Goal: Communication & Community: Answer question/provide support

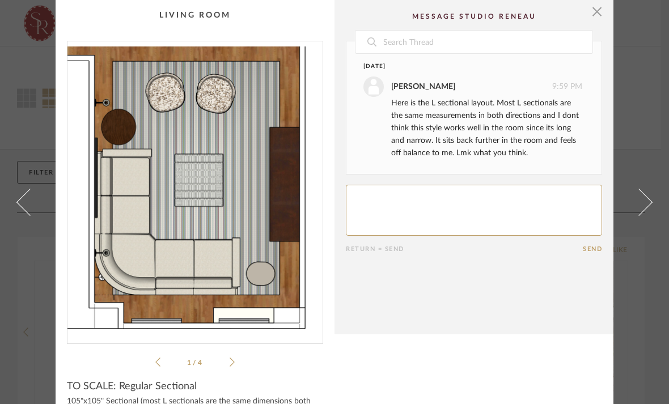
click at [26, 228] on link at bounding box center [23, 202] width 31 height 404
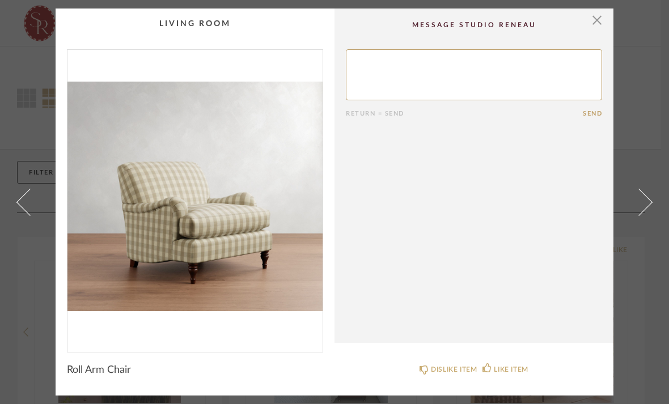
click at [639, 208] on span at bounding box center [638, 201] width 27 height 27
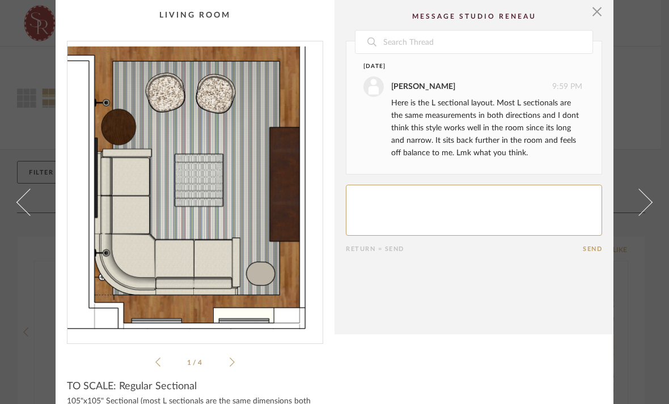
click at [639, 208] on span at bounding box center [638, 201] width 27 height 27
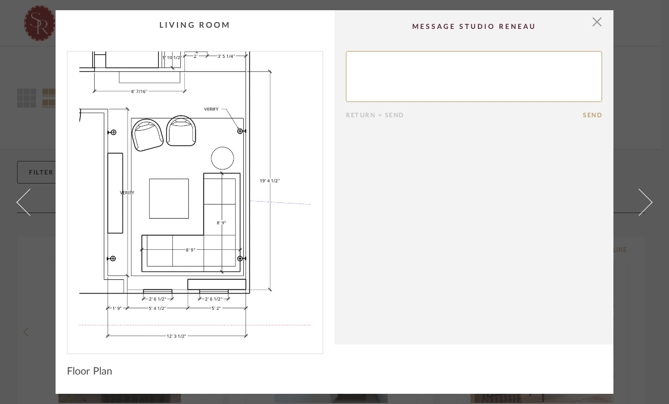
click at [14, 195] on link at bounding box center [23, 202] width 31 height 384
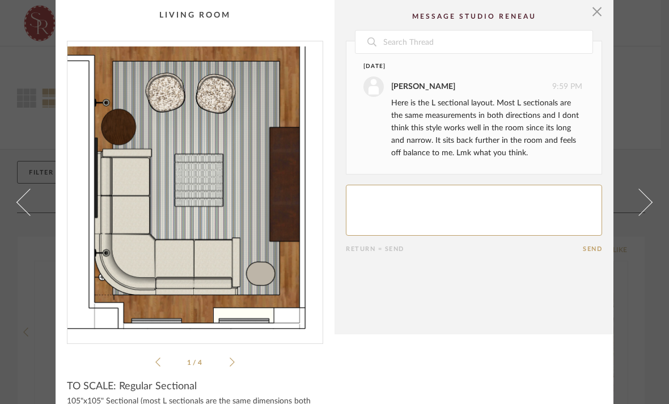
click at [229, 365] on li "1 / 4" at bounding box center [194, 363] width 69 height 14
click at [234, 365] on icon at bounding box center [232, 362] width 5 height 10
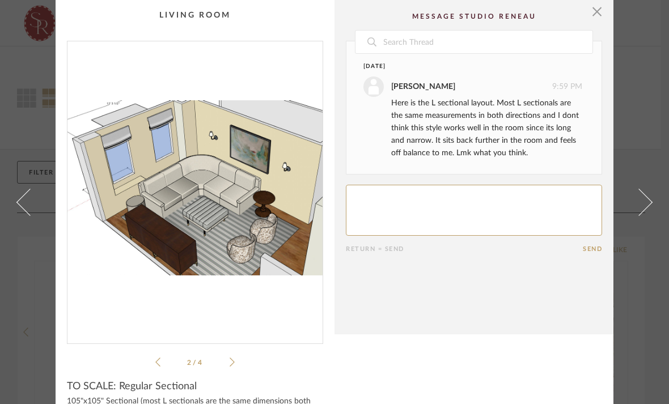
click at [232, 366] on icon at bounding box center [232, 362] width 5 height 10
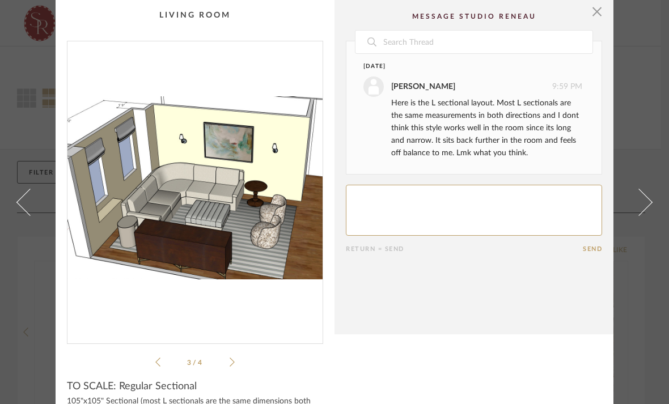
click at [232, 366] on icon at bounding box center [232, 362] width 5 height 10
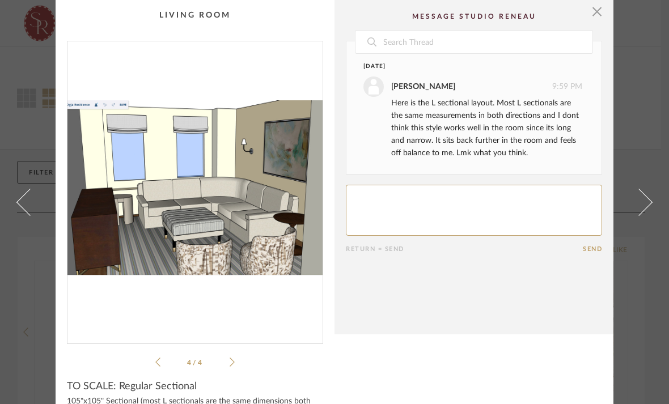
click at [160, 373] on cpp-summary-info "TO SCALE: Regular Sectional 105"x105" Sectional (most L sectionals are the same…" at bounding box center [195, 397] width 279 height 56
click at [163, 368] on li "4 / 4" at bounding box center [194, 363] width 69 height 14
click at [158, 362] on icon at bounding box center [157, 362] width 5 height 10
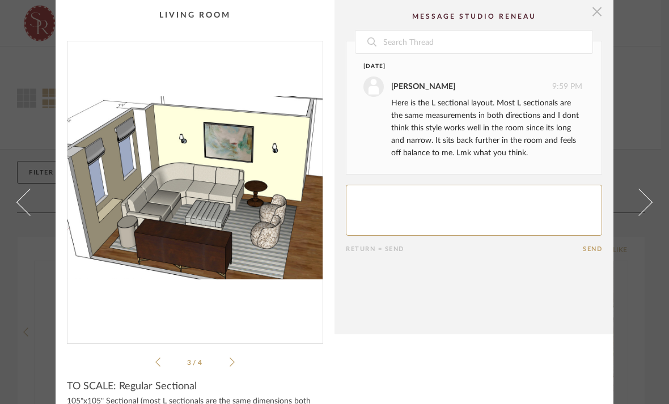
click at [602, 19] on span "button" at bounding box center [597, 11] width 23 height 23
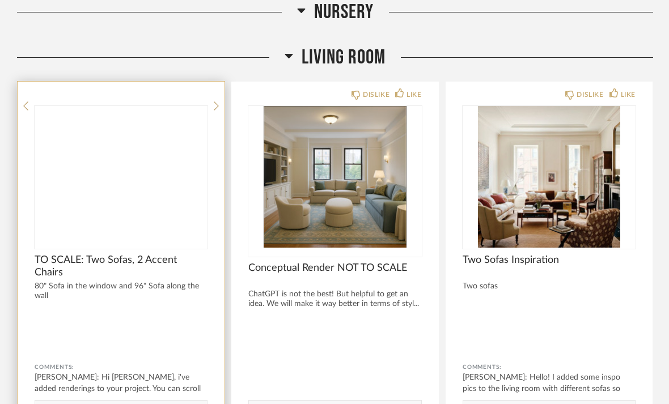
scroll to position [2894, 0]
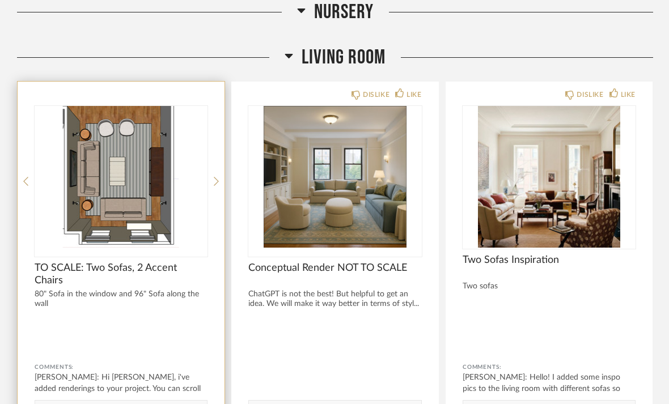
click at [144, 183] on div at bounding box center [121, 181] width 173 height 151
click at [56, 262] on span "TO SCALE: Two Sofas, 2 Accent Chairs" at bounding box center [121, 274] width 173 height 25
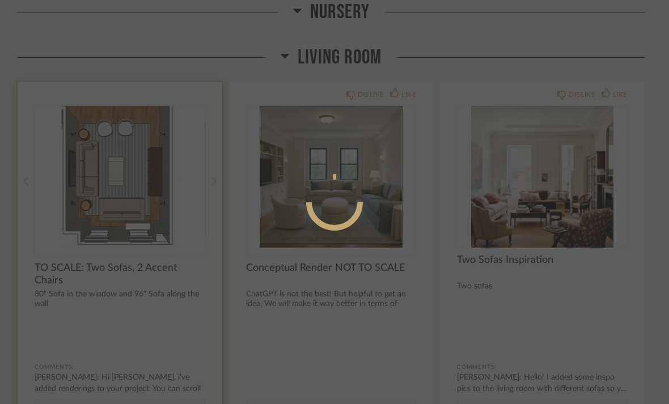
scroll to position [0, 0]
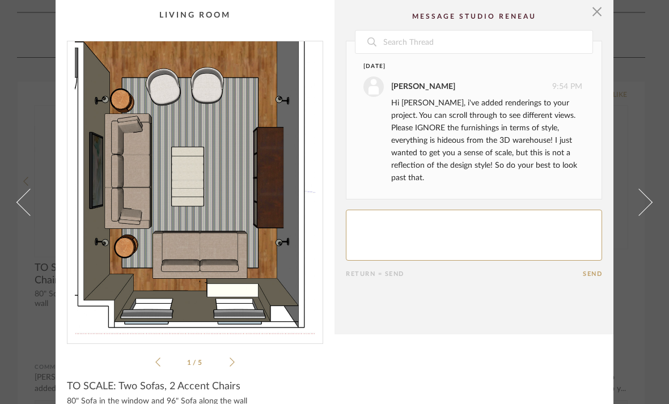
click at [235, 365] on div "1 / 5" at bounding box center [195, 205] width 256 height 328
click at [233, 362] on icon at bounding box center [232, 362] width 5 height 10
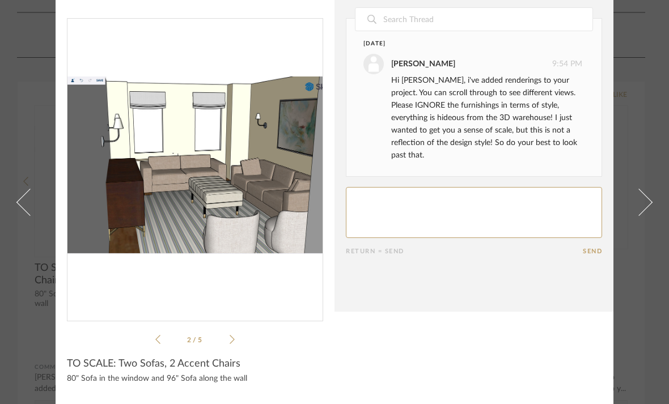
scroll to position [22, 0]
click at [234, 345] on ul "2 / 5" at bounding box center [194, 340] width 79 height 14
click at [232, 342] on icon at bounding box center [232, 340] width 5 height 9
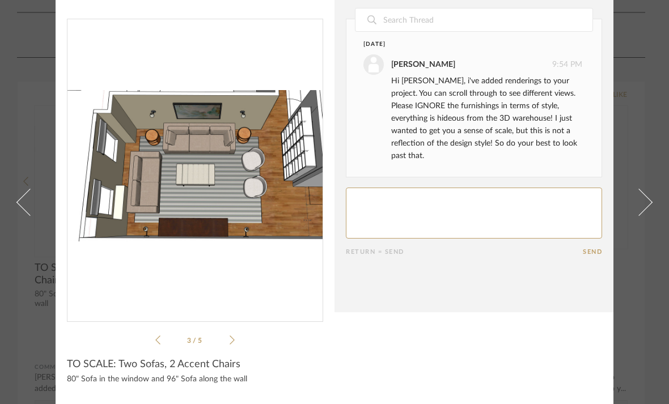
click at [232, 342] on icon at bounding box center [232, 340] width 5 height 9
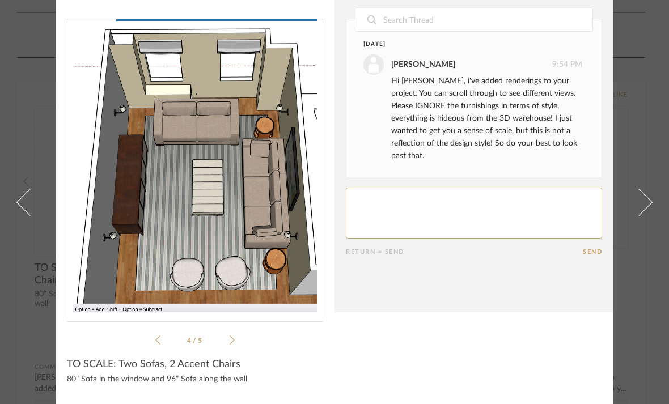
click at [232, 342] on icon at bounding box center [232, 340] width 5 height 9
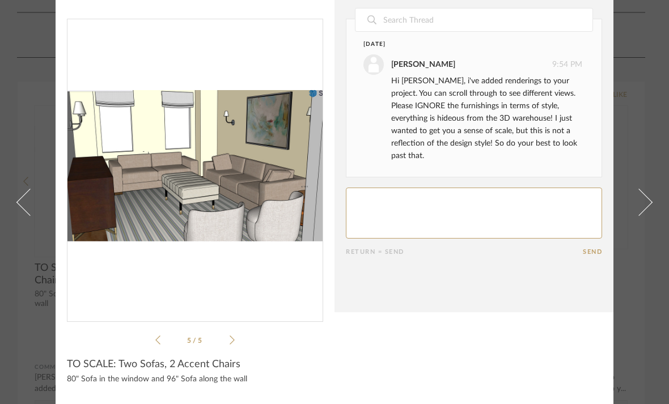
click at [162, 342] on li "5 / 5" at bounding box center [194, 340] width 69 height 14
click at [160, 344] on icon at bounding box center [157, 340] width 5 height 9
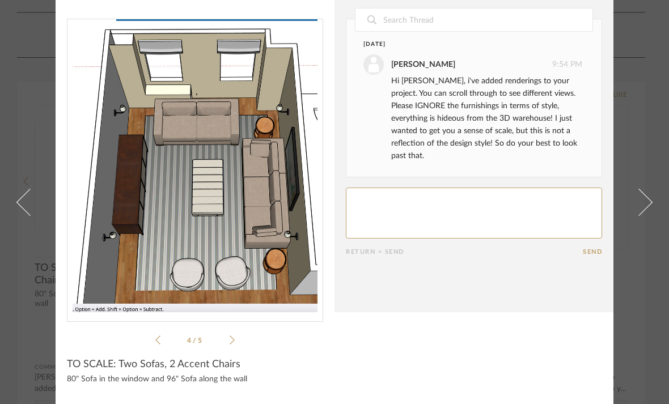
click at [160, 344] on li "4 / 5" at bounding box center [194, 340] width 69 height 14
click at [158, 342] on icon at bounding box center [157, 340] width 5 height 10
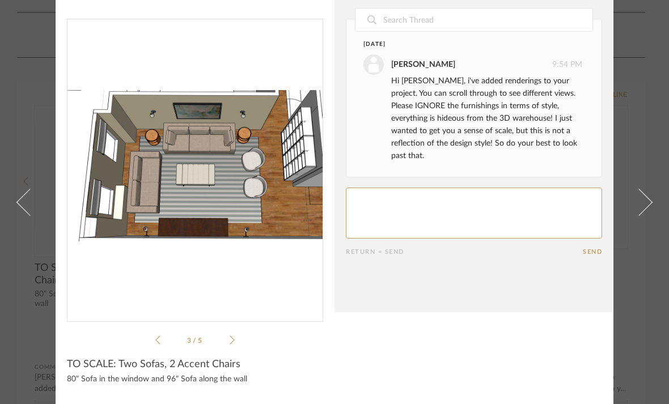
click at [159, 341] on icon at bounding box center [157, 340] width 5 height 10
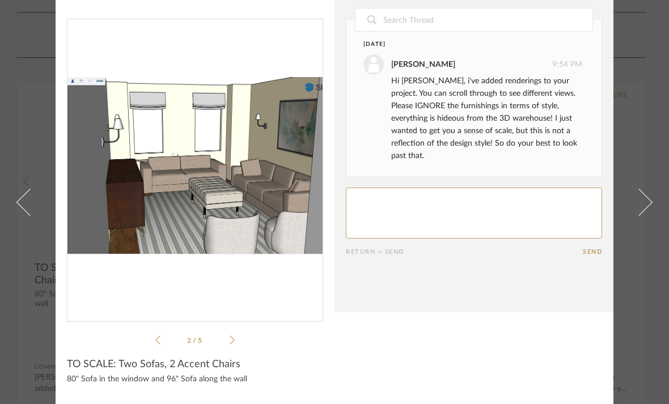
click at [159, 341] on icon at bounding box center [157, 340] width 5 height 10
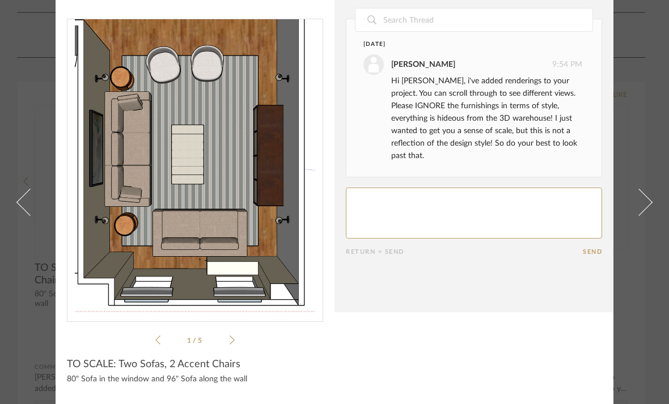
click at [159, 341] on icon at bounding box center [157, 340] width 5 height 10
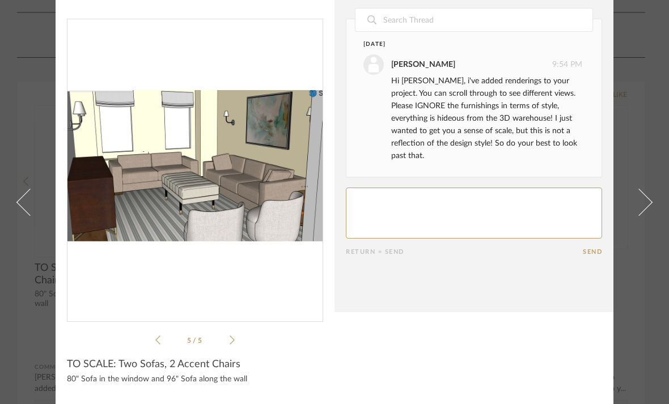
click at [159, 341] on icon at bounding box center [157, 340] width 5 height 10
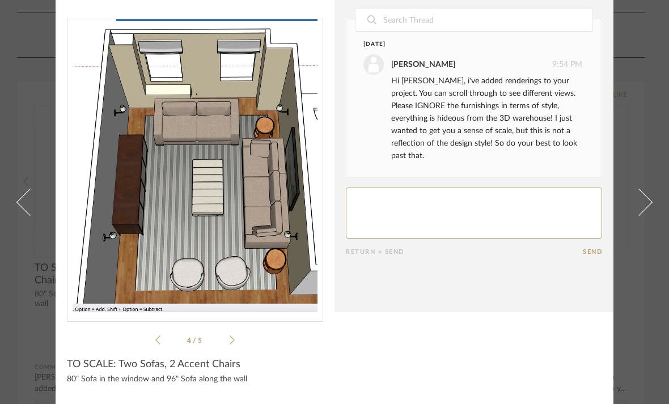
click at [159, 341] on icon at bounding box center [157, 340] width 5 height 10
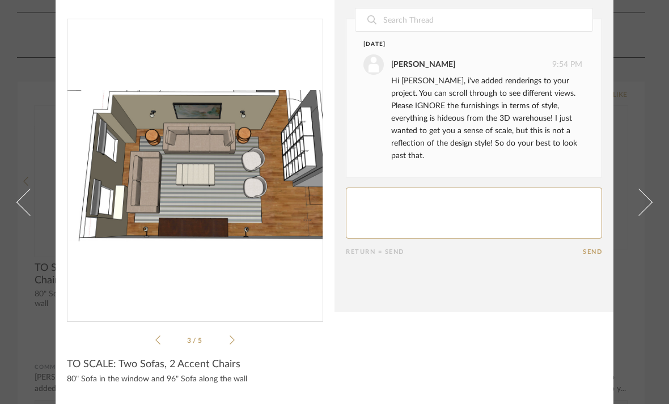
scroll to position [0, 0]
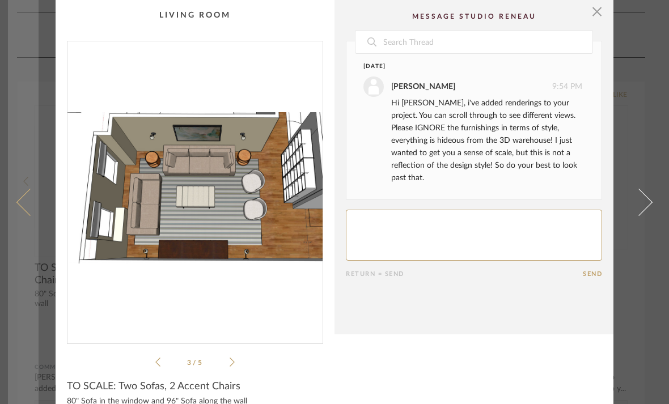
click at [20, 222] on link at bounding box center [23, 202] width 31 height 404
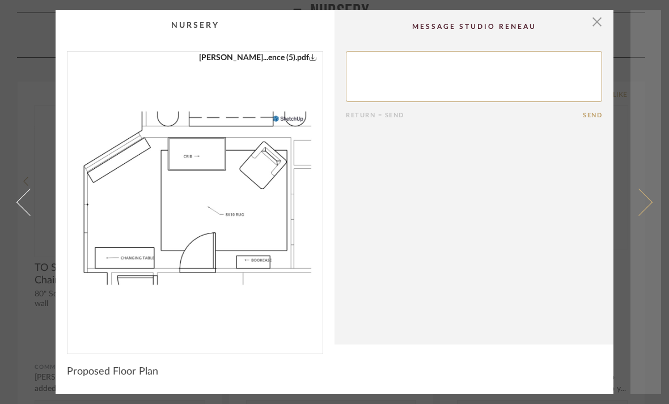
click at [658, 196] on link at bounding box center [646, 202] width 31 height 384
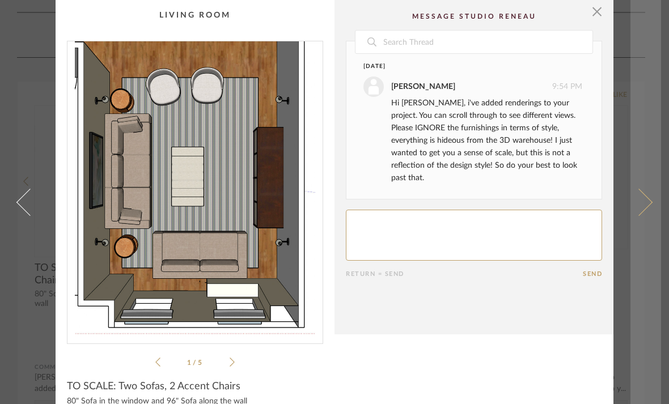
click at [659, 142] on link at bounding box center [646, 202] width 31 height 404
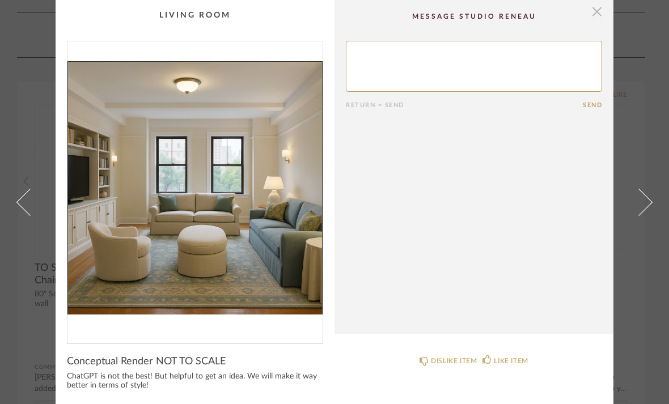
click at [602, 12] on span "button" at bounding box center [597, 11] width 23 height 23
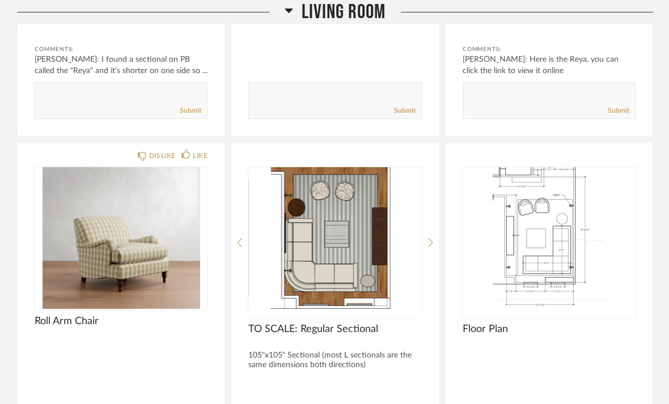
scroll to position [3690, 0]
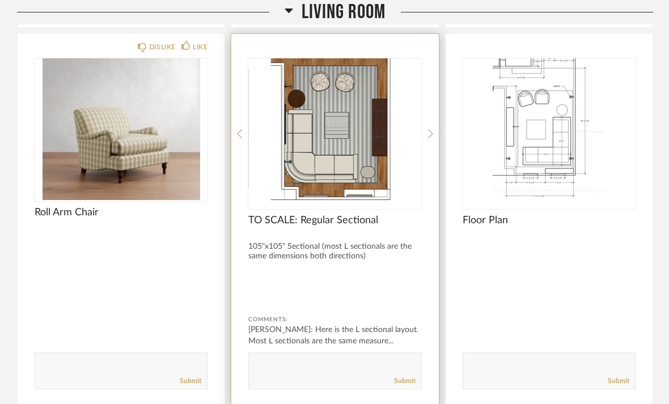
click at [282, 214] on span "TO SCALE: Regular Sectional" at bounding box center [334, 220] width 173 height 12
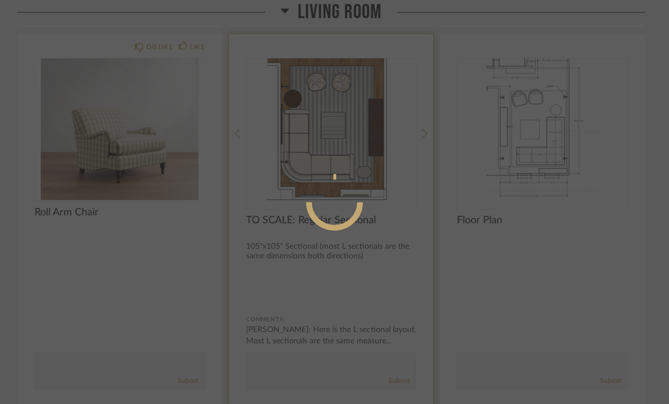
scroll to position [0, 0]
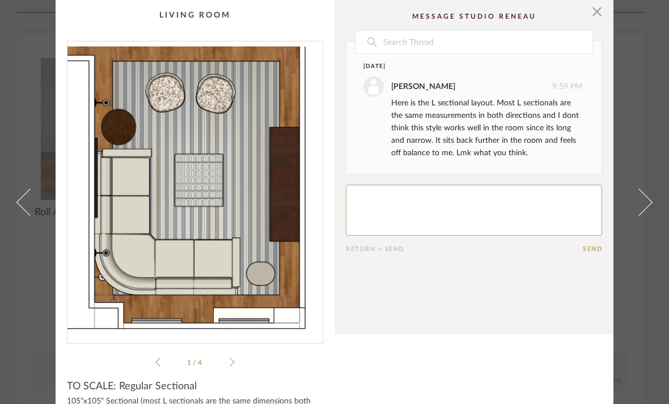
click at [239, 361] on div "1 / 4" at bounding box center [195, 205] width 256 height 328
click at [232, 358] on icon at bounding box center [232, 362] width 5 height 10
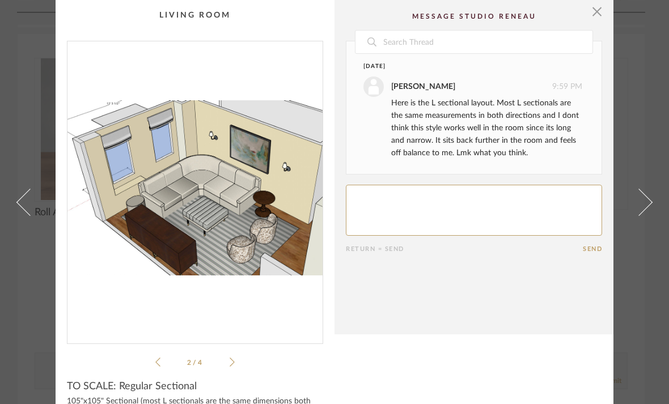
click at [234, 361] on icon at bounding box center [232, 362] width 5 height 10
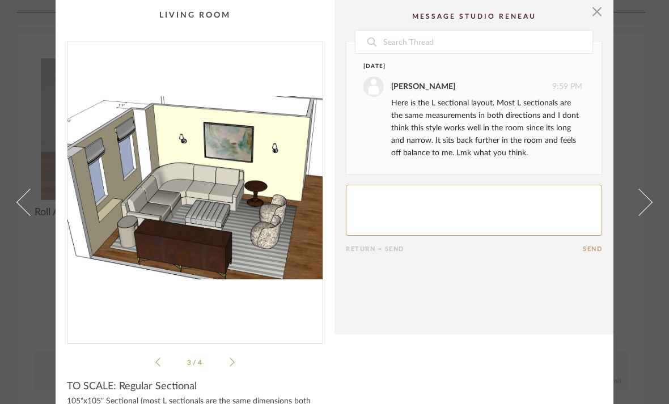
click at [237, 357] on div "3 / 4" at bounding box center [195, 205] width 256 height 328
click at [232, 365] on icon at bounding box center [232, 362] width 5 height 10
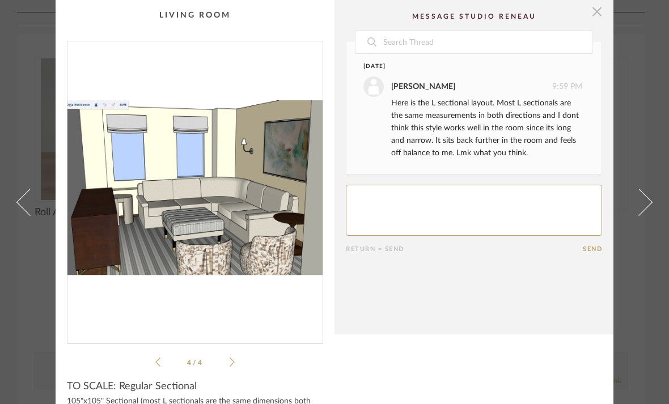
click at [597, 10] on span "button" at bounding box center [597, 11] width 23 height 23
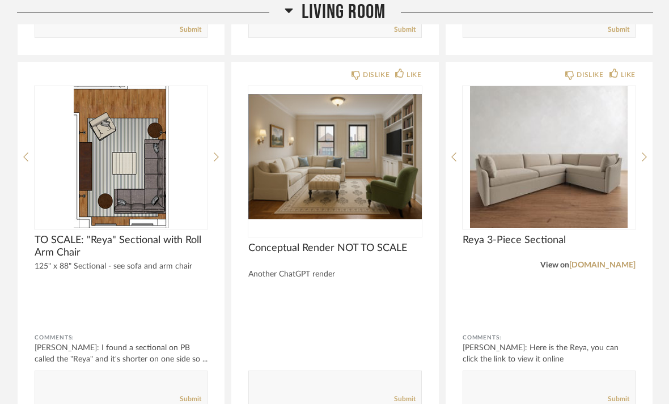
scroll to position [3275, 0]
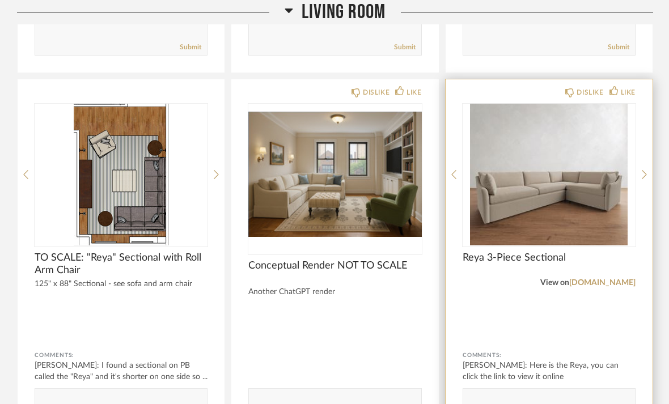
click at [535, 252] on span "Reya 3-Piece Sectional" at bounding box center [549, 258] width 173 height 12
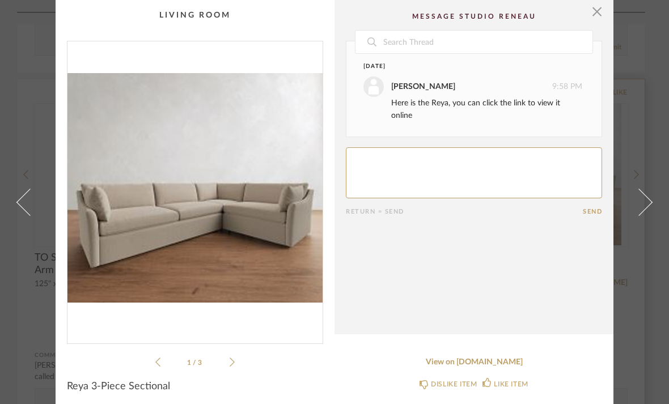
scroll to position [0, 0]
click at [234, 365] on icon at bounding box center [232, 362] width 5 height 10
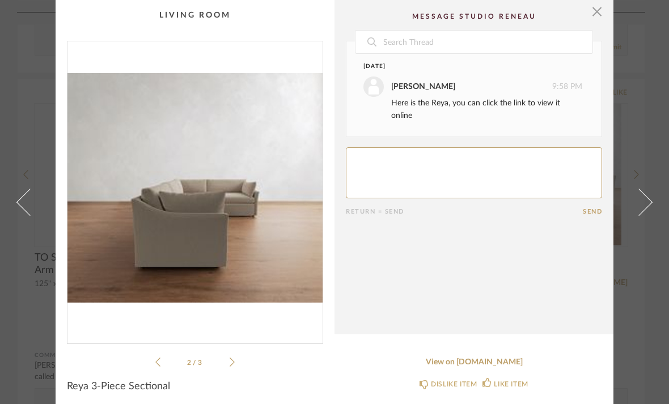
click at [236, 351] on div "2 / 3" at bounding box center [195, 205] width 256 height 328
click at [597, 10] on span "button" at bounding box center [597, 11] width 23 height 23
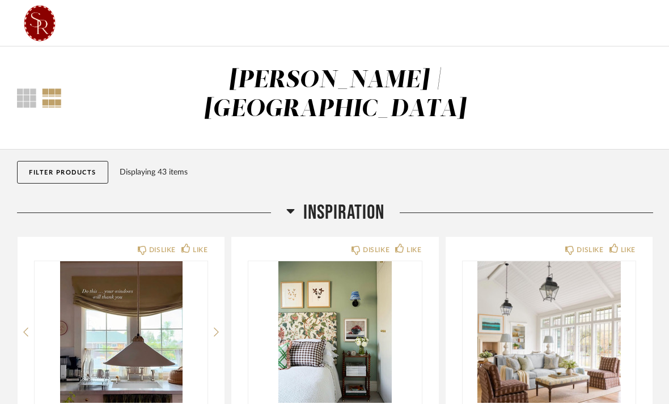
scroll to position [3275, 0]
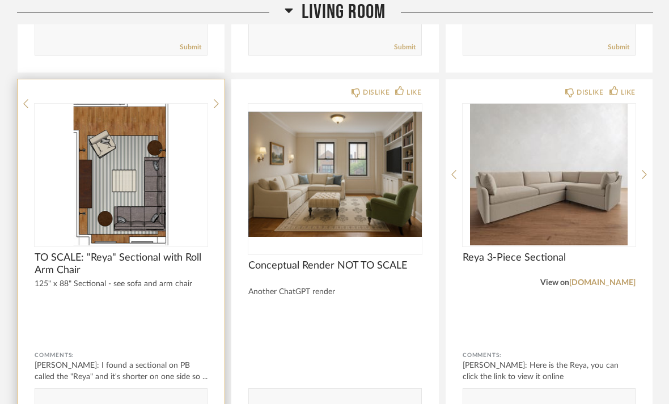
click at [0, 0] on img at bounding box center [0, 0] width 0 height 0
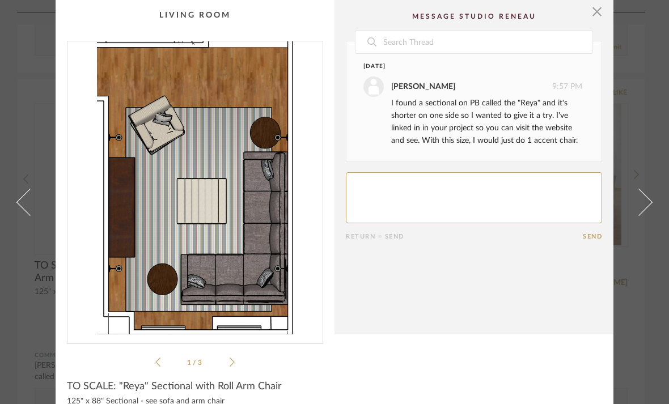
click at [234, 365] on icon at bounding box center [232, 362] width 5 height 10
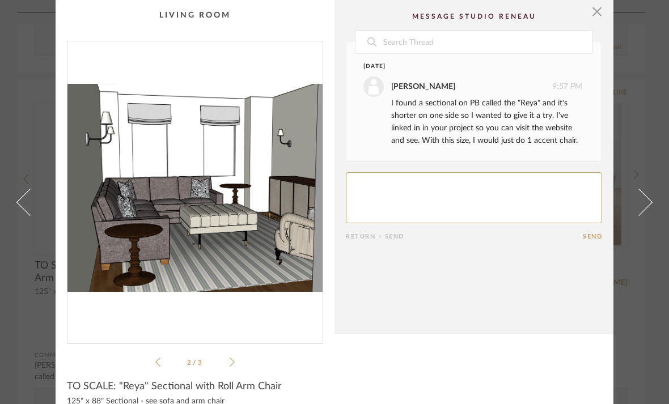
click at [234, 366] on icon at bounding box center [232, 362] width 5 height 10
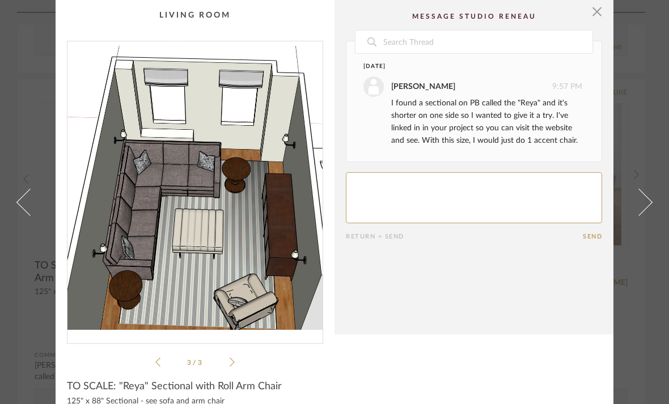
click at [641, 215] on span at bounding box center [638, 201] width 27 height 27
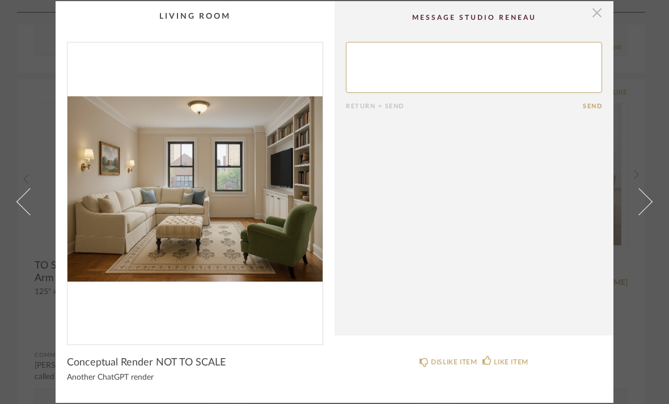
click at [602, 16] on span "button" at bounding box center [597, 12] width 23 height 23
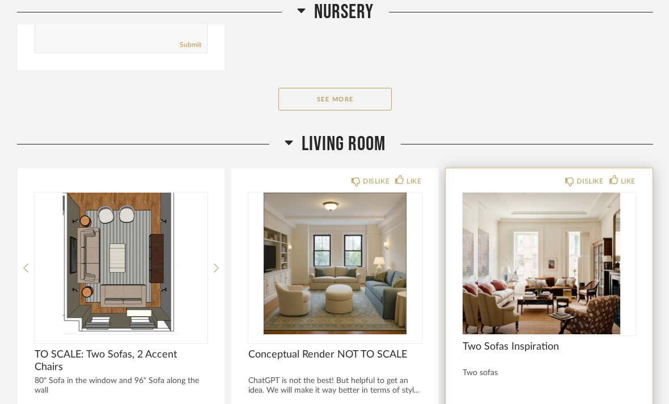
scroll to position [2807, 0]
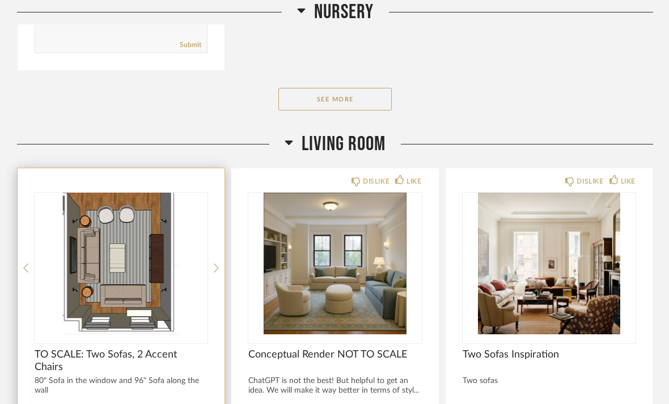
click at [136, 268] on img "0" at bounding box center [121, 264] width 173 height 142
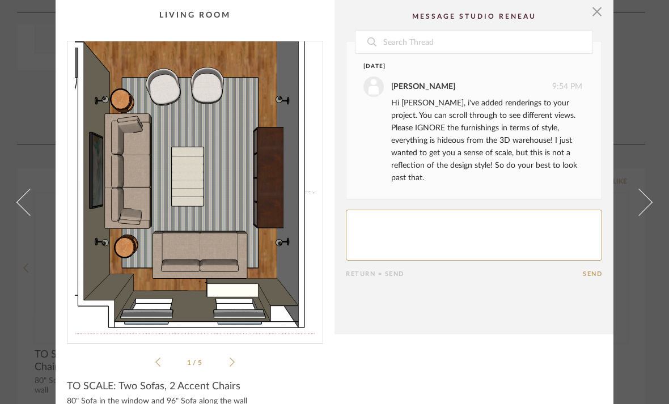
click at [232, 367] on icon at bounding box center [232, 362] width 5 height 10
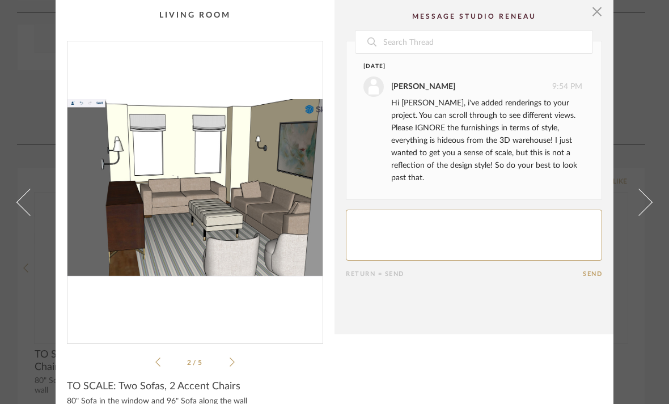
click at [153, 367] on div "2 / 5" at bounding box center [195, 205] width 256 height 328
click at [159, 363] on icon at bounding box center [157, 362] width 5 height 10
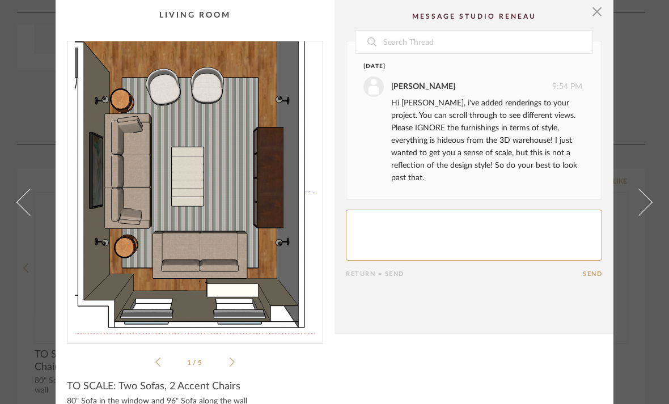
click at [235, 365] on div "1 / 5" at bounding box center [195, 205] width 256 height 328
click at [239, 361] on div "1 / 5" at bounding box center [195, 205] width 256 height 328
click at [236, 362] on div "1 / 5" at bounding box center [195, 205] width 256 height 328
click at [226, 363] on li "1 / 5" at bounding box center [194, 363] width 69 height 14
click at [230, 366] on icon at bounding box center [232, 362] width 5 height 10
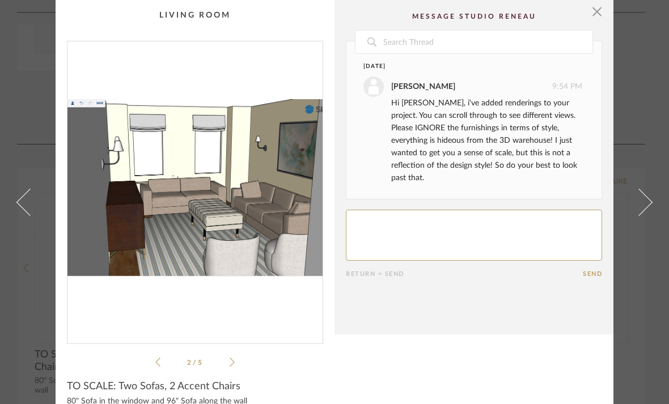
click at [243, 359] on div "2 / 5" at bounding box center [195, 205] width 256 height 328
click at [234, 358] on icon at bounding box center [232, 362] width 5 height 10
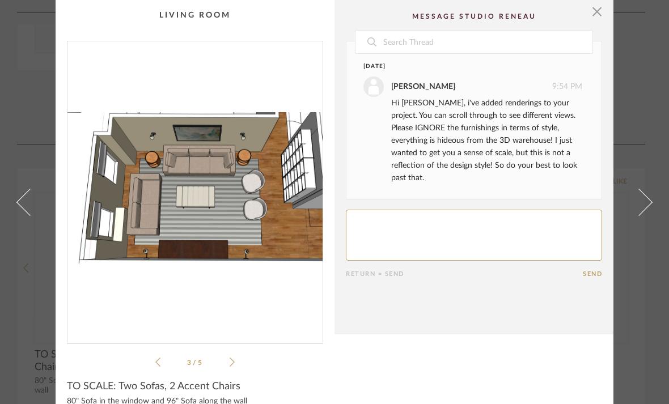
click at [230, 364] on icon at bounding box center [232, 362] width 5 height 10
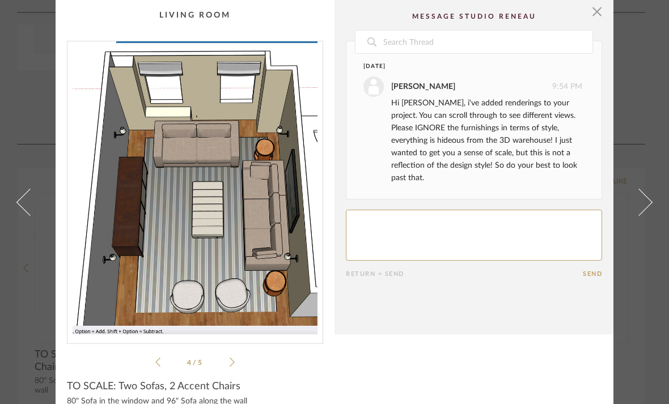
click at [233, 361] on icon at bounding box center [232, 362] width 5 height 10
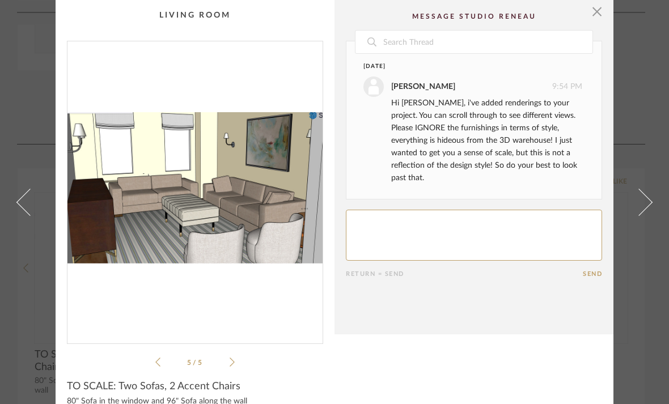
click at [167, 356] on li "5 / 5" at bounding box center [194, 363] width 69 height 14
click at [162, 357] on li "5 / 5" at bounding box center [194, 363] width 69 height 14
click at [166, 359] on li "5 / 5" at bounding box center [194, 363] width 69 height 14
click at [159, 360] on icon at bounding box center [157, 362] width 5 height 10
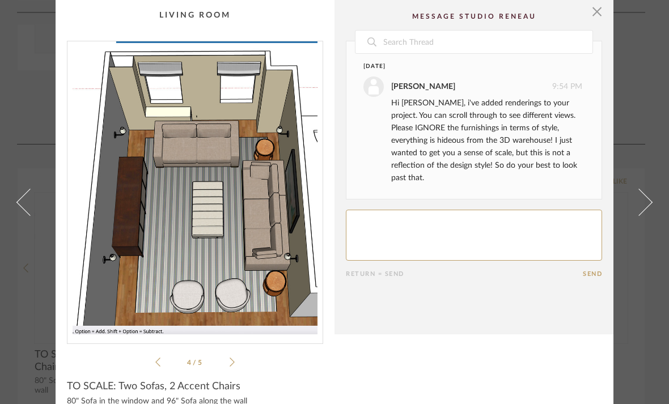
click at [157, 361] on icon at bounding box center [157, 362] width 5 height 10
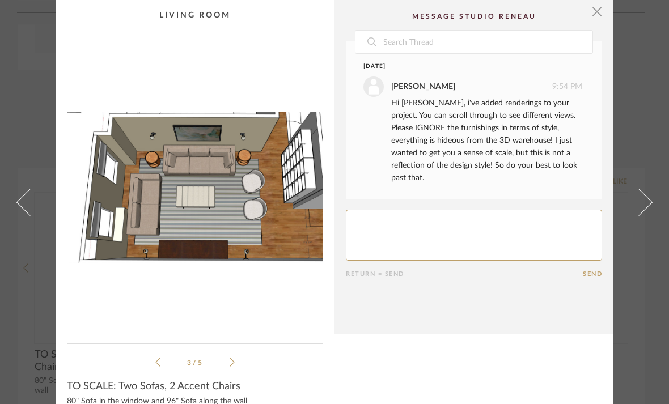
click at [233, 366] on icon at bounding box center [232, 362] width 5 height 10
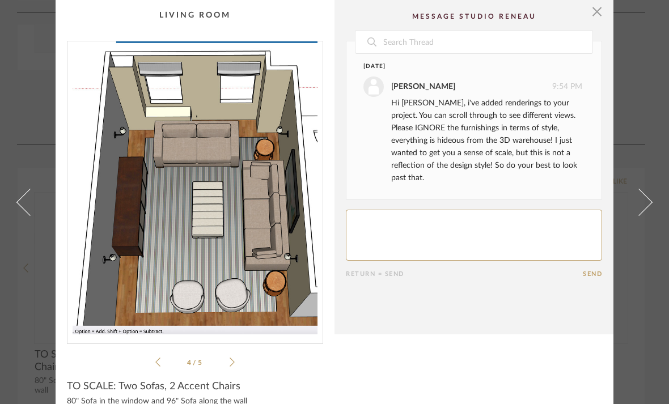
click at [241, 383] on div "TO SCALE: Two Sofas, 2 Accent Chairs" at bounding box center [195, 386] width 256 height 12
click at [233, 362] on icon at bounding box center [232, 362] width 5 height 10
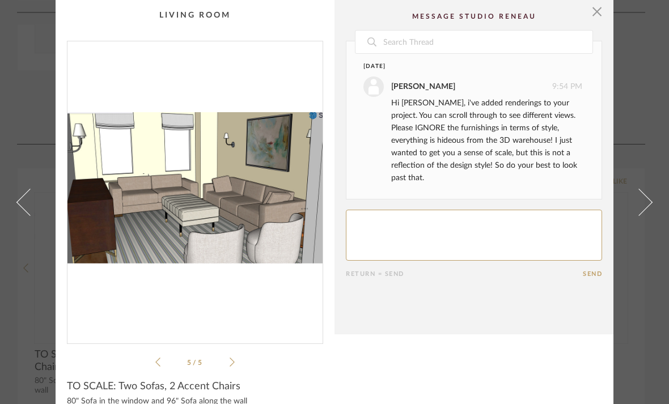
click at [162, 359] on li "5 / 5" at bounding box center [194, 363] width 69 height 14
click at [160, 360] on icon at bounding box center [157, 362] width 5 height 10
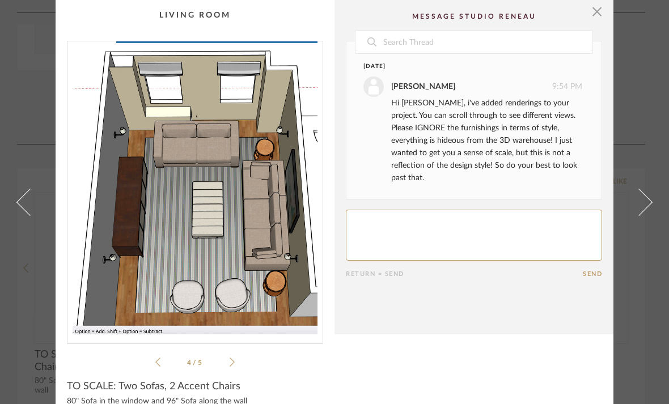
click at [159, 363] on icon at bounding box center [157, 362] width 5 height 10
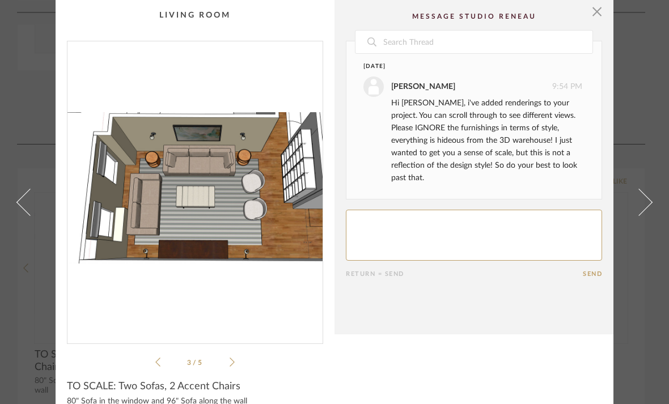
click at [159, 358] on icon at bounding box center [157, 362] width 5 height 10
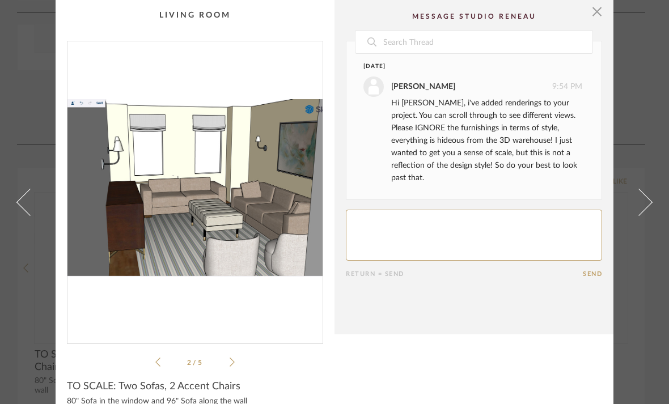
click at [168, 358] on li "2 / 5" at bounding box center [194, 363] width 69 height 14
click at [163, 360] on li "2 / 5" at bounding box center [194, 363] width 69 height 14
click at [159, 362] on icon at bounding box center [157, 362] width 5 height 10
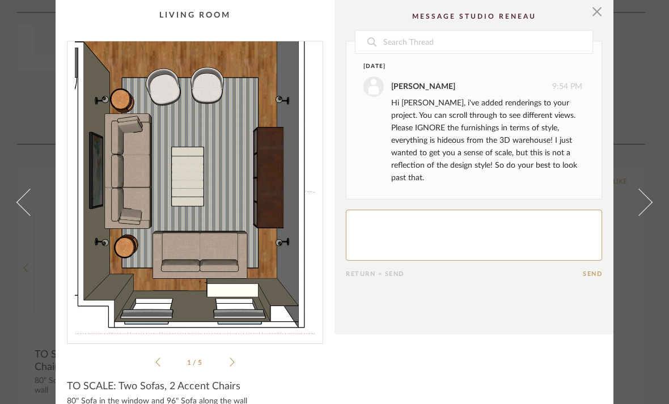
click at [201, 377] on cpp-summary-info "TO SCALE: Two Sofas, 2 Accent Chairs 80" Sofa in the window and 96" Sofa along …" at bounding box center [195, 392] width 279 height 46
click at [234, 358] on icon at bounding box center [232, 362] width 5 height 10
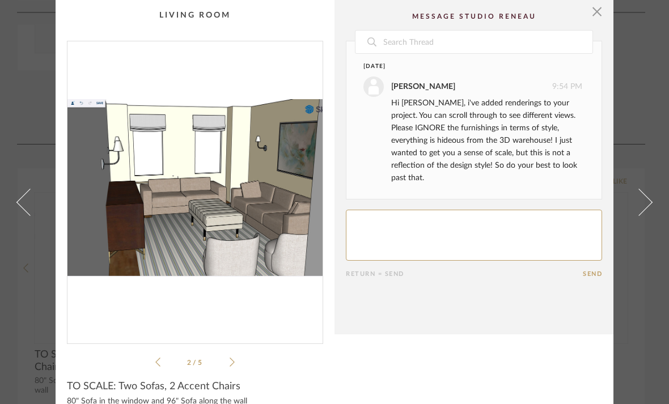
click at [230, 363] on icon at bounding box center [232, 362] width 5 height 10
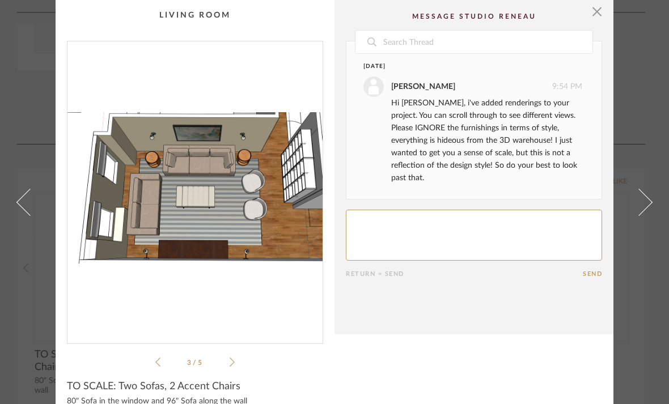
click at [234, 360] on icon at bounding box center [232, 362] width 5 height 10
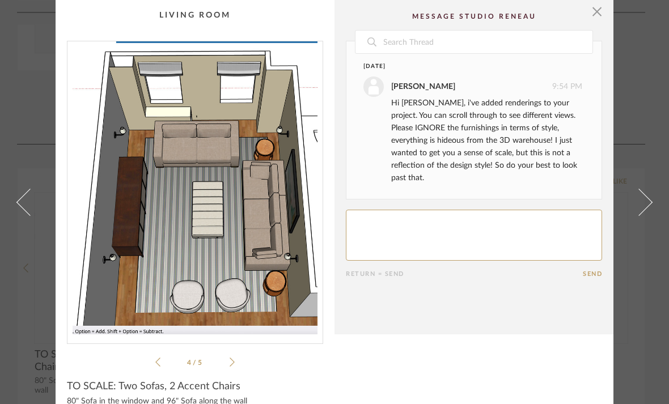
click at [234, 362] on icon at bounding box center [232, 362] width 5 height 9
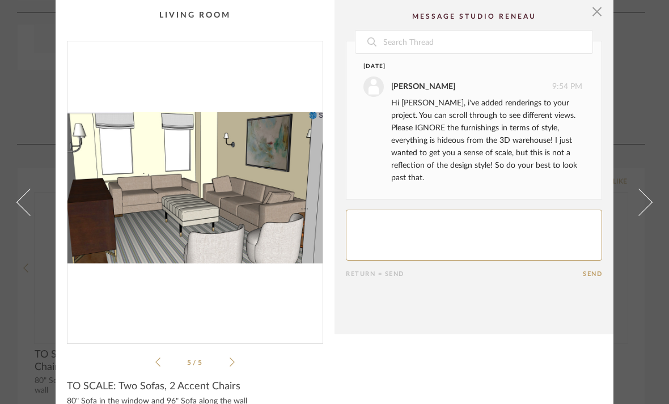
click at [151, 365] on div "5 / 5" at bounding box center [195, 205] width 256 height 328
click at [160, 361] on icon at bounding box center [157, 362] width 5 height 10
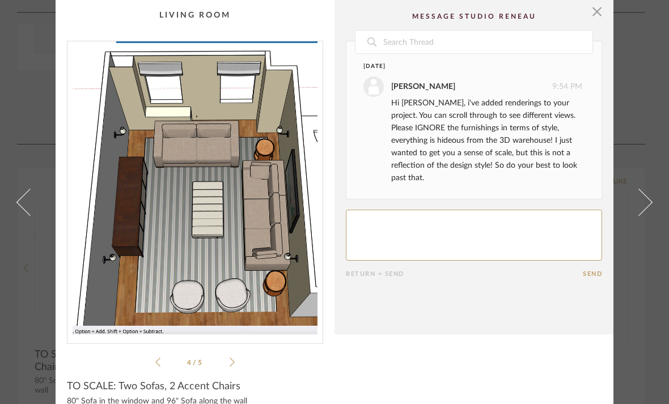
click at [167, 354] on div "4 / 5" at bounding box center [195, 205] width 256 height 328
click at [159, 358] on icon at bounding box center [157, 362] width 5 height 10
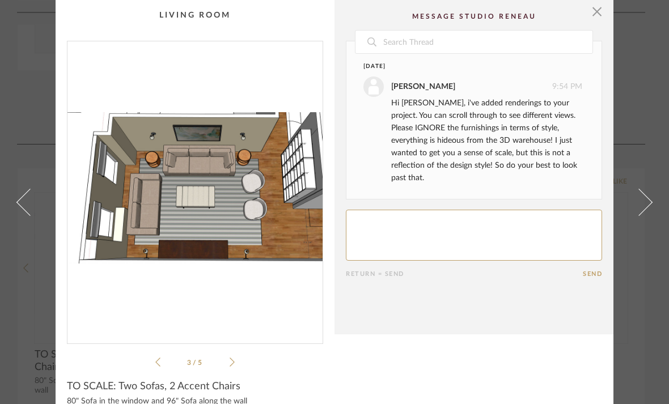
click at [230, 365] on icon at bounding box center [232, 362] width 5 height 10
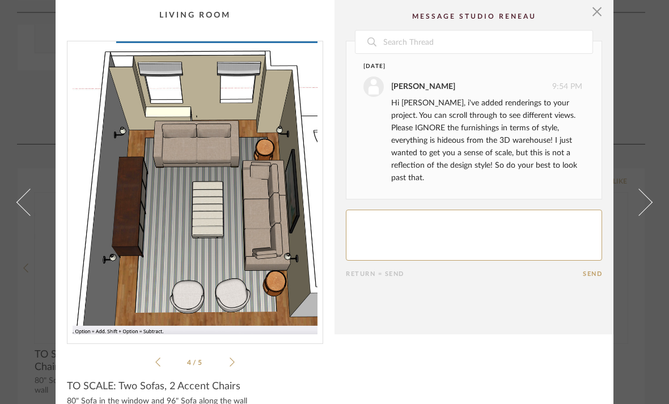
click at [232, 367] on icon at bounding box center [232, 362] width 5 height 10
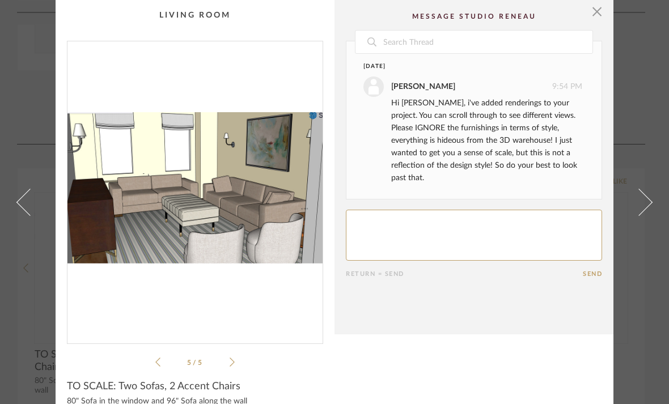
click at [233, 363] on icon at bounding box center [232, 362] width 5 height 10
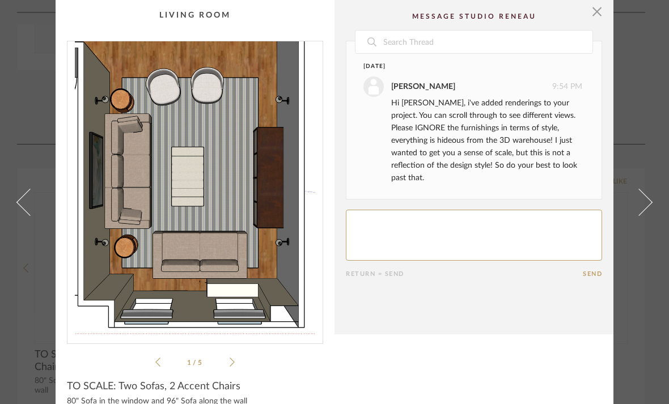
click at [232, 363] on icon at bounding box center [232, 362] width 5 height 10
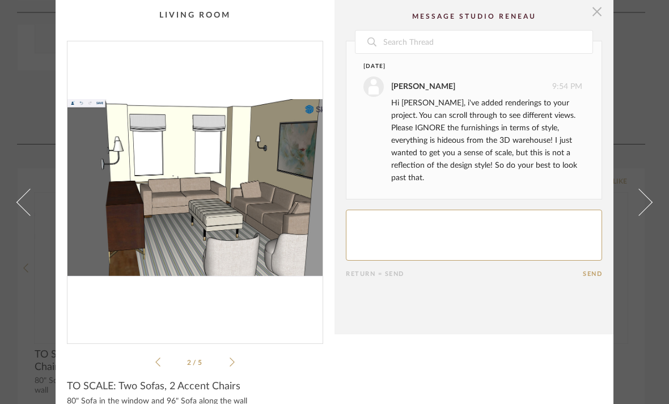
click at [596, 15] on span "button" at bounding box center [597, 11] width 23 height 23
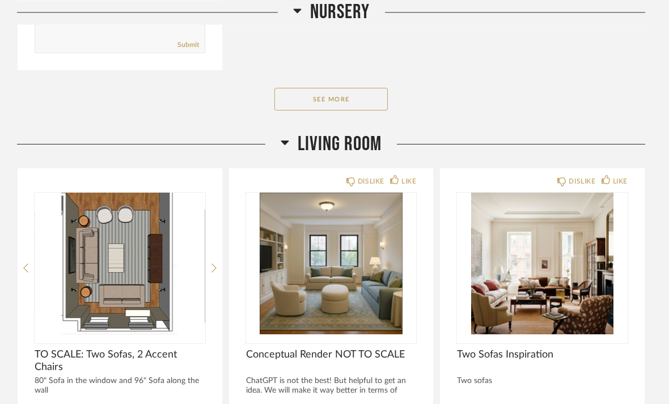
scroll to position [2807, 0]
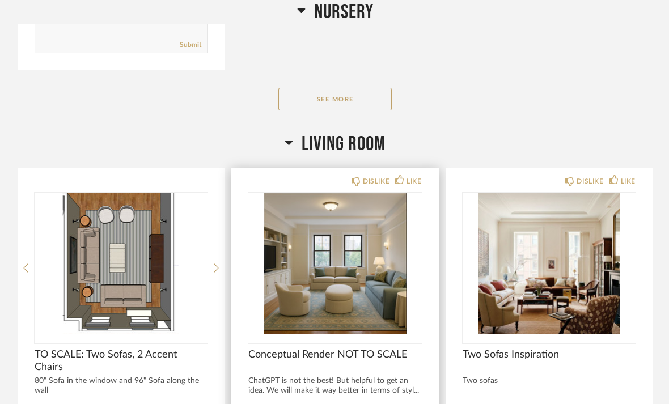
click at [384, 213] on img "0" at bounding box center [334, 264] width 173 height 142
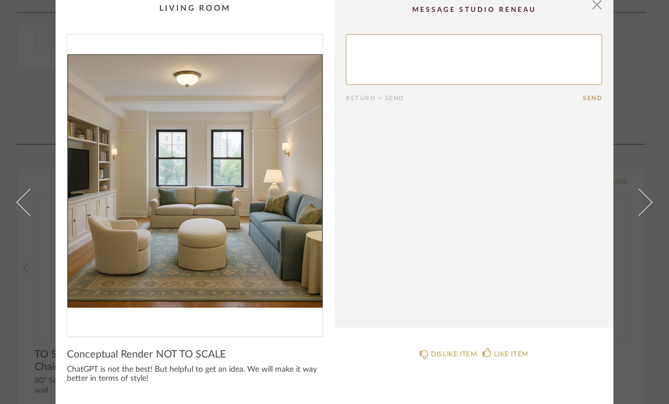
scroll to position [6, 0]
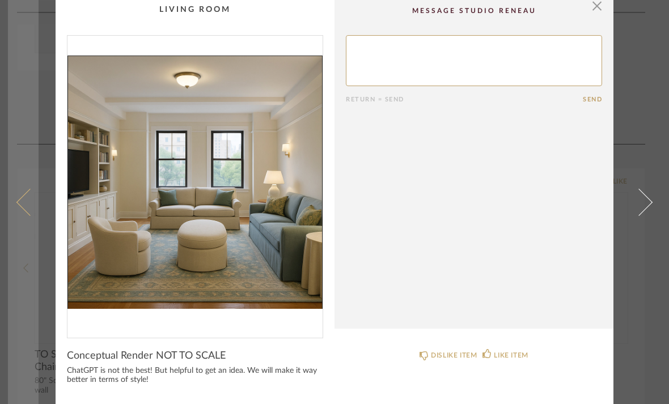
click at [21, 202] on span at bounding box center [29, 201] width 27 height 27
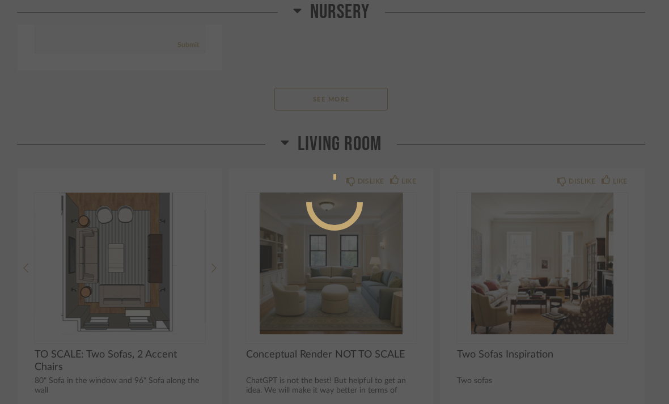
scroll to position [0, 0]
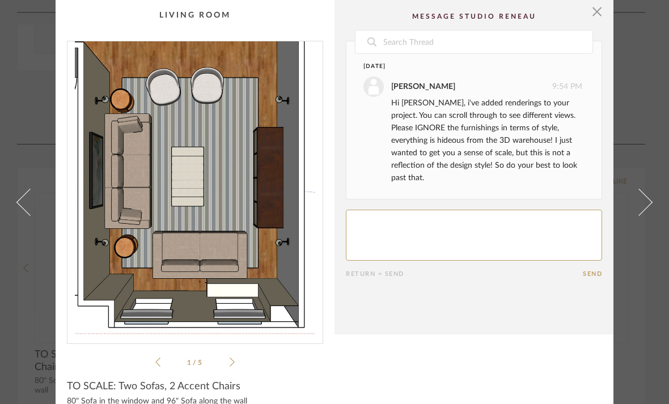
click at [240, 365] on div "1 / 5" at bounding box center [195, 205] width 256 height 328
click at [235, 357] on div "1 / 5" at bounding box center [195, 205] width 256 height 328
click at [230, 362] on icon at bounding box center [232, 362] width 5 height 10
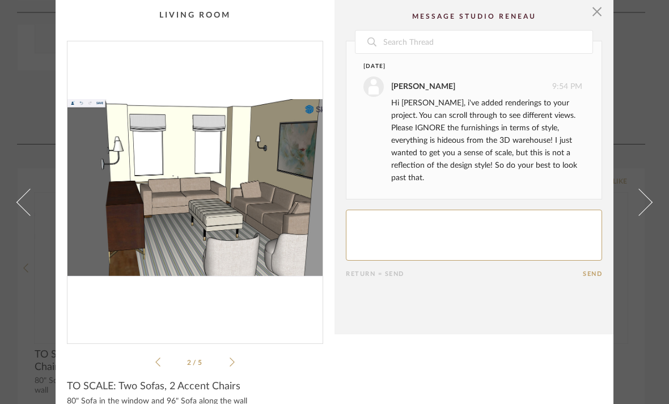
click at [233, 365] on icon at bounding box center [232, 362] width 5 height 10
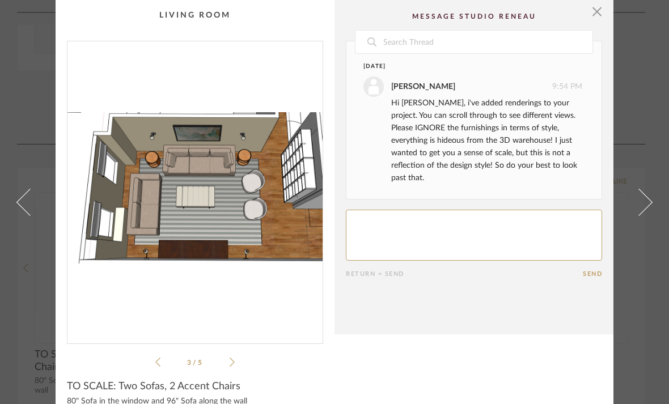
click at [210, 169] on img "2" at bounding box center [194, 187] width 255 height 293
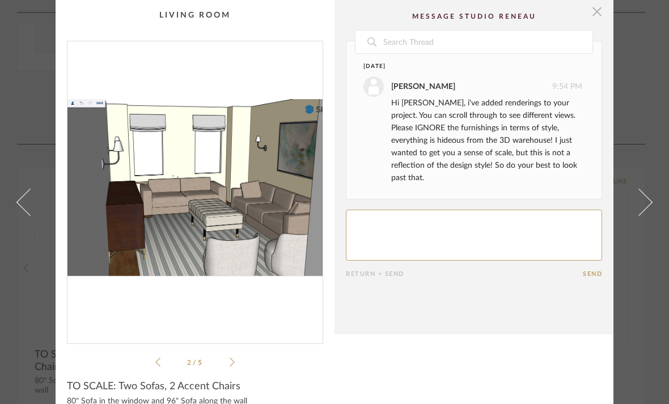
click at [595, 16] on span "button" at bounding box center [597, 11] width 23 height 23
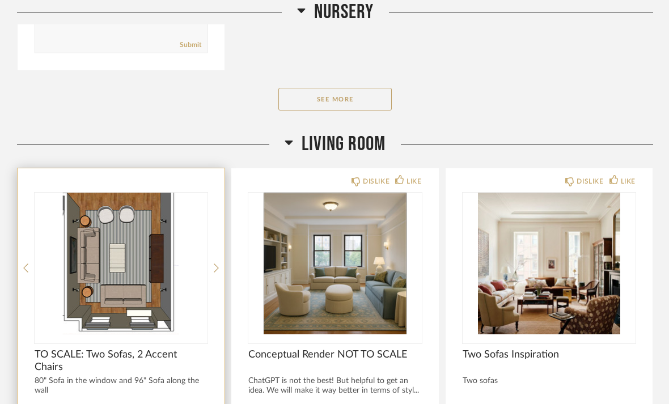
click at [139, 257] on img "0" at bounding box center [121, 264] width 173 height 142
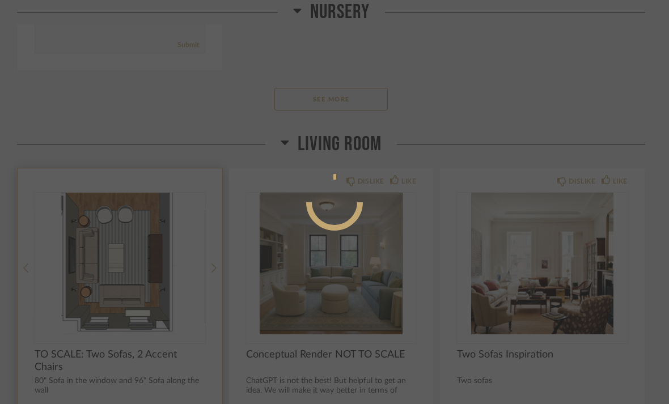
scroll to position [0, 0]
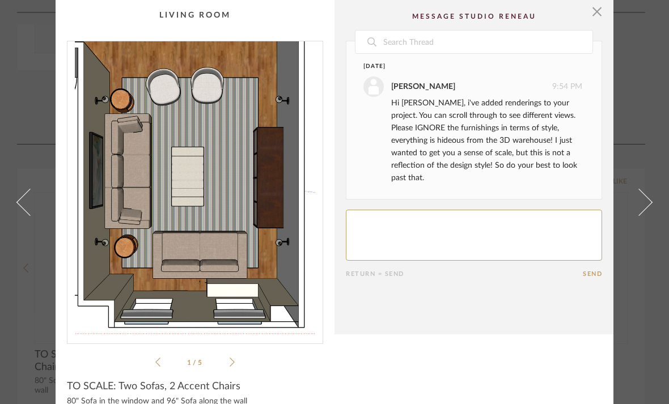
click at [241, 365] on div "1 / 5" at bounding box center [195, 205] width 256 height 328
click at [233, 359] on icon at bounding box center [232, 362] width 5 height 10
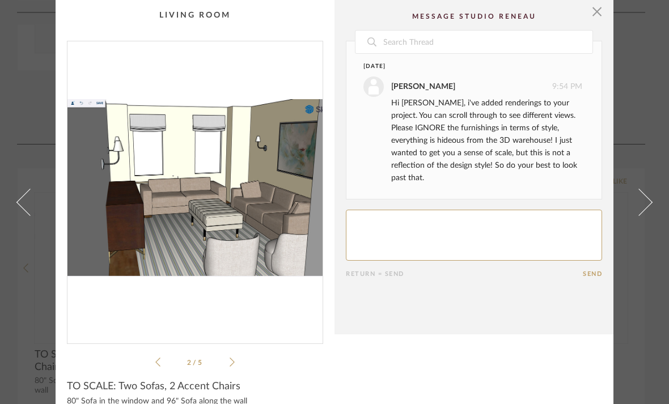
click at [159, 360] on icon at bounding box center [157, 362] width 5 height 10
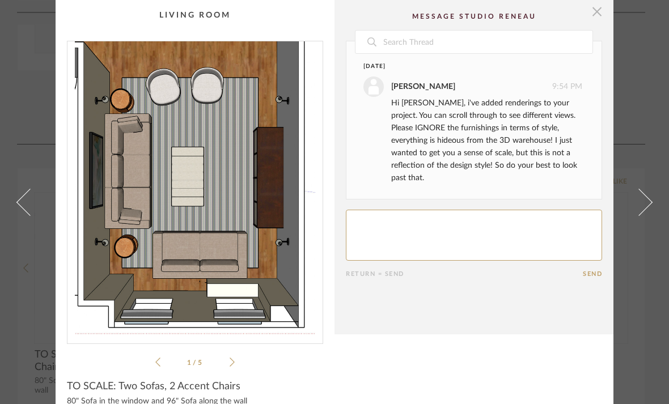
click at [602, 10] on span "button" at bounding box center [597, 11] width 23 height 23
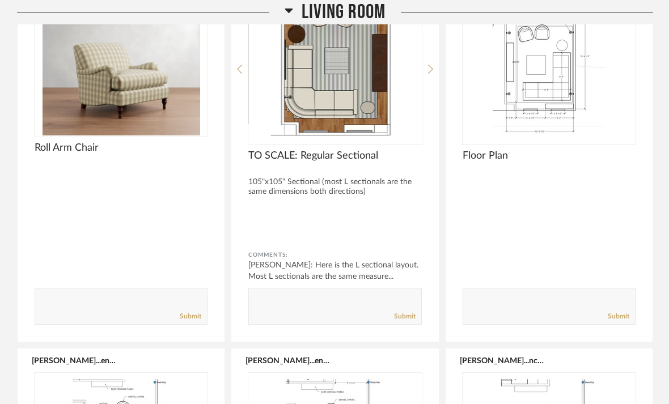
scroll to position [3918, 0]
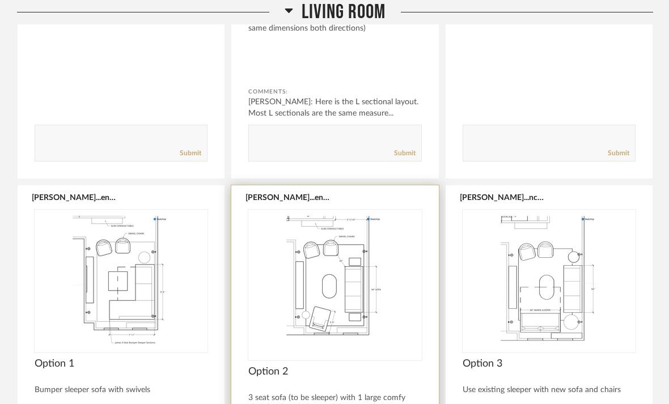
click at [333, 272] on img "0" at bounding box center [334, 281] width 173 height 142
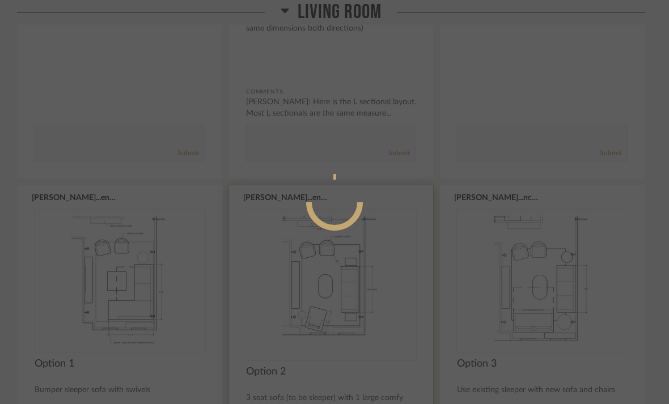
scroll to position [0, 0]
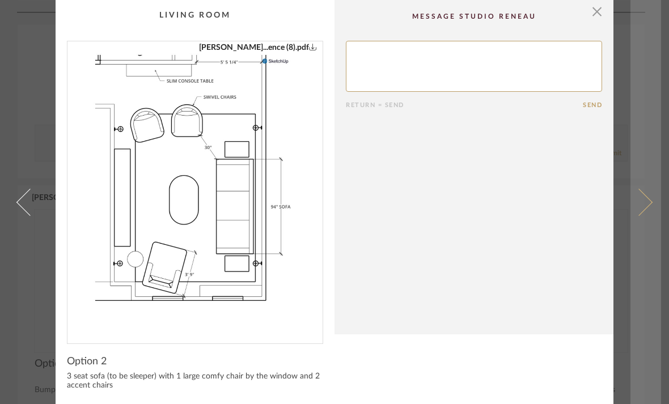
click at [644, 201] on span at bounding box center [638, 201] width 27 height 27
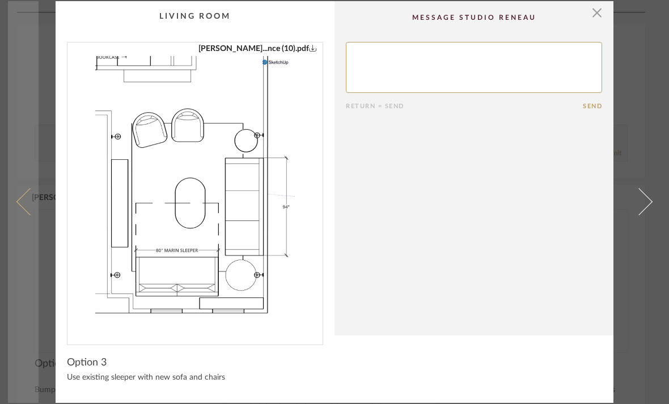
click at [23, 216] on link at bounding box center [23, 202] width 31 height 402
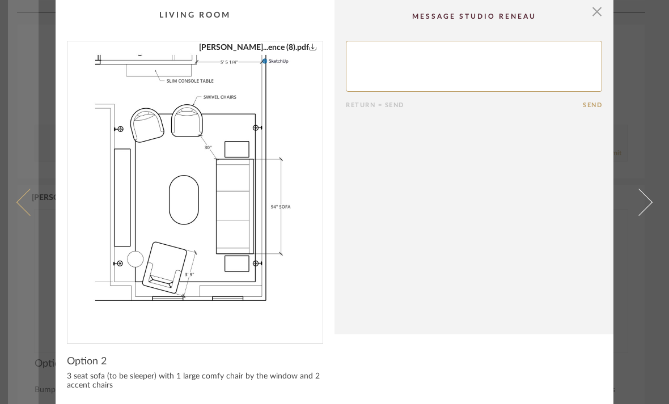
click at [20, 215] on link at bounding box center [23, 202] width 31 height 404
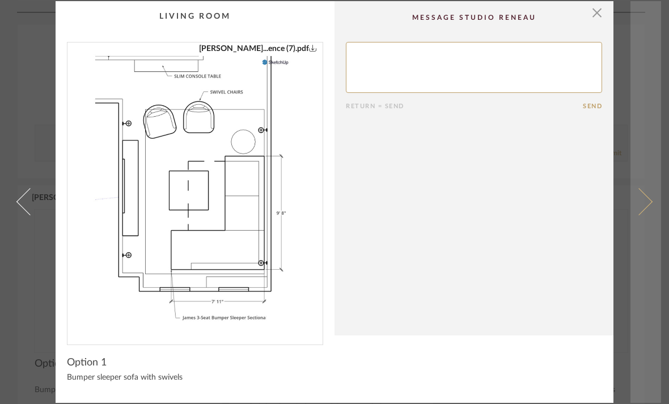
click at [644, 192] on link at bounding box center [646, 202] width 31 height 402
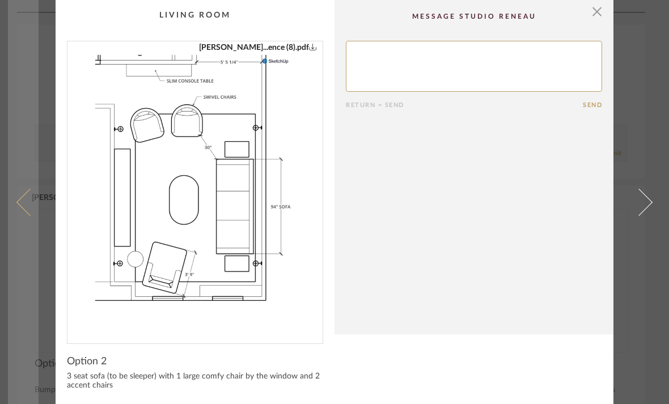
click at [20, 221] on link at bounding box center [23, 202] width 31 height 404
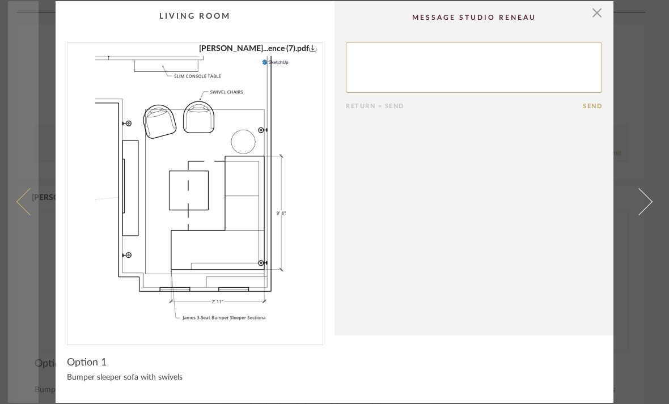
click at [27, 219] on link at bounding box center [23, 202] width 31 height 402
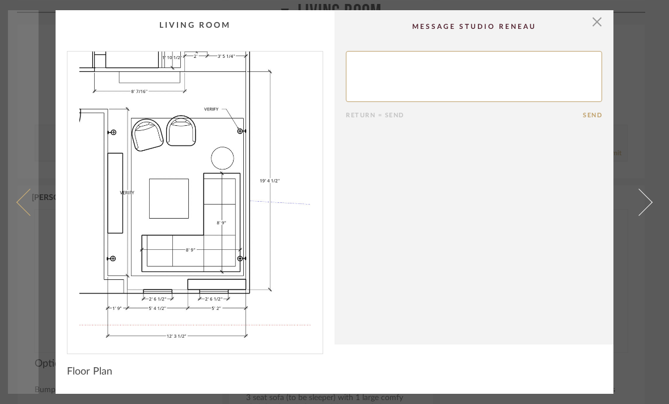
click at [22, 221] on link at bounding box center [23, 202] width 31 height 384
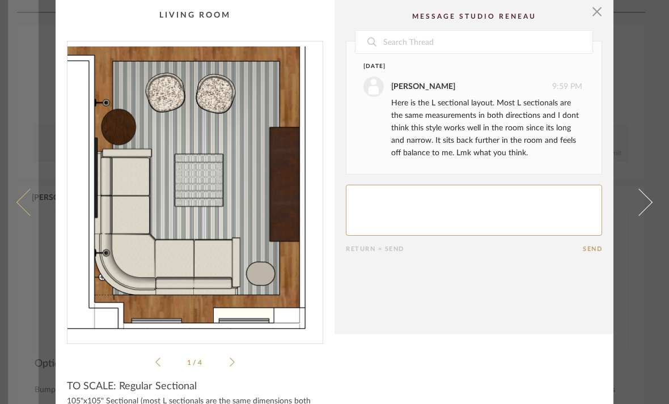
click at [26, 215] on span at bounding box center [29, 201] width 27 height 27
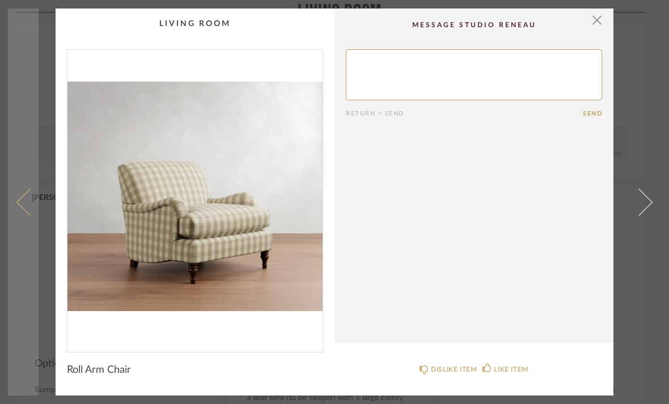
click at [29, 223] on link at bounding box center [23, 202] width 31 height 387
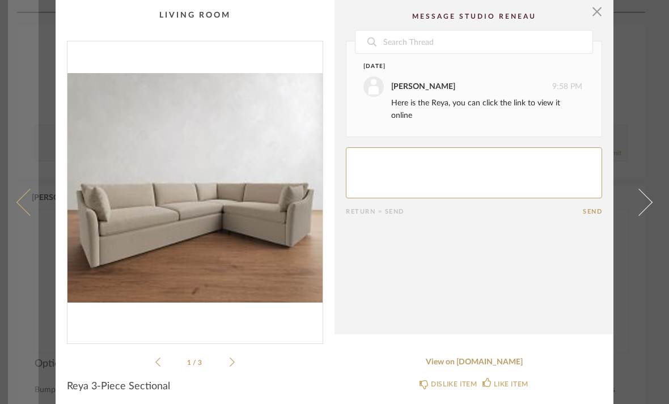
click at [26, 222] on link at bounding box center [23, 202] width 31 height 404
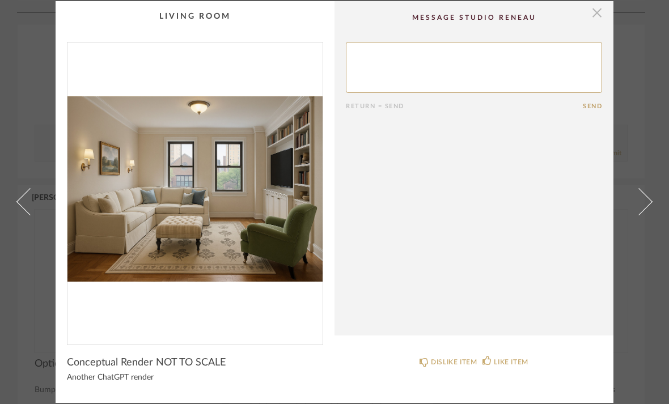
click at [602, 18] on span "button" at bounding box center [597, 12] width 23 height 23
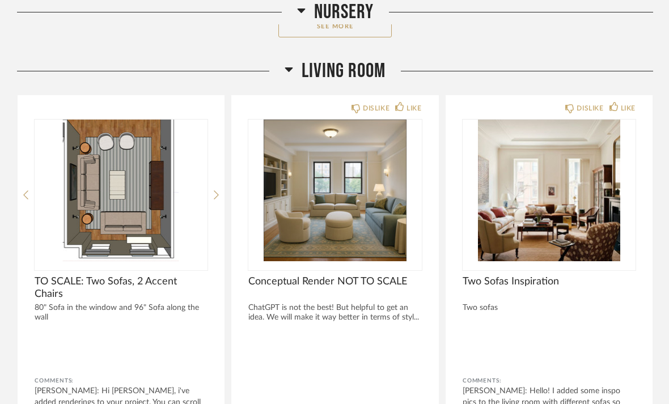
scroll to position [2852, 0]
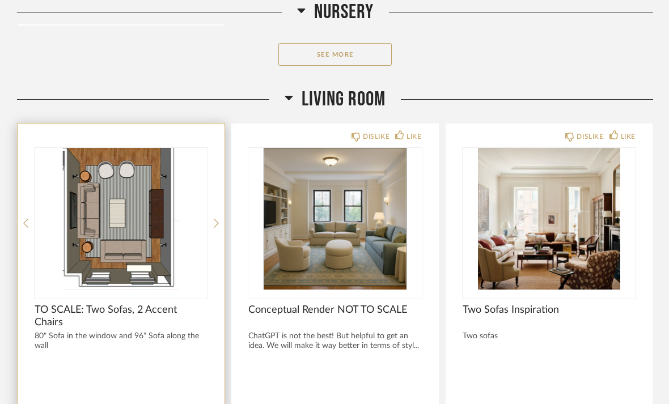
click at [151, 268] on div at bounding box center [121, 223] width 173 height 151
click at [188, 332] on div "80" Sofa in the window and 96" Sofa along the wall" at bounding box center [121, 341] width 173 height 19
click at [122, 212] on img "0" at bounding box center [121, 219] width 173 height 142
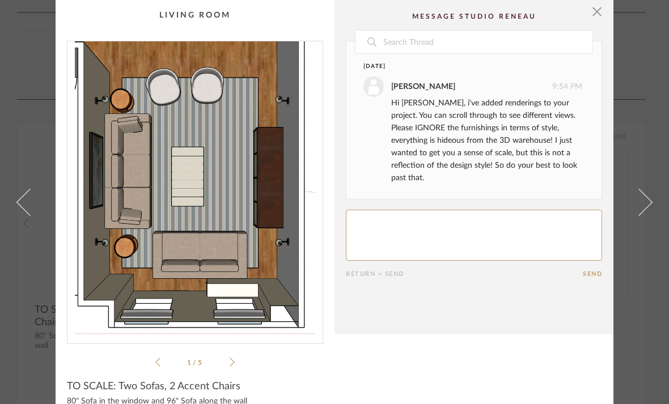
click at [507, 247] on textarea at bounding box center [474, 235] width 256 height 51
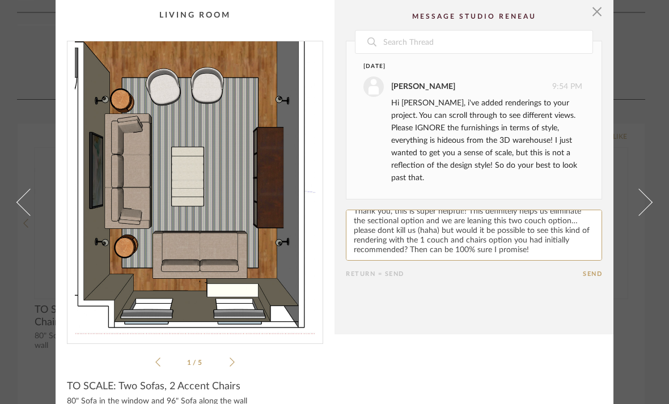
scroll to position [3, 0]
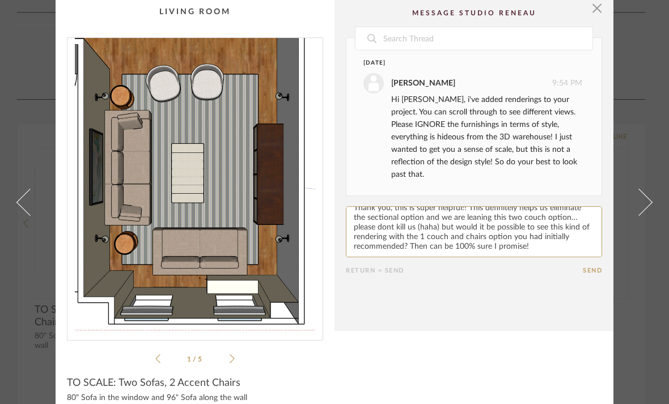
type textarea "Thank you, this is super helpful!! This definitely helps us eliminate the secti…"
click at [587, 267] on button "Send" at bounding box center [592, 270] width 19 height 7
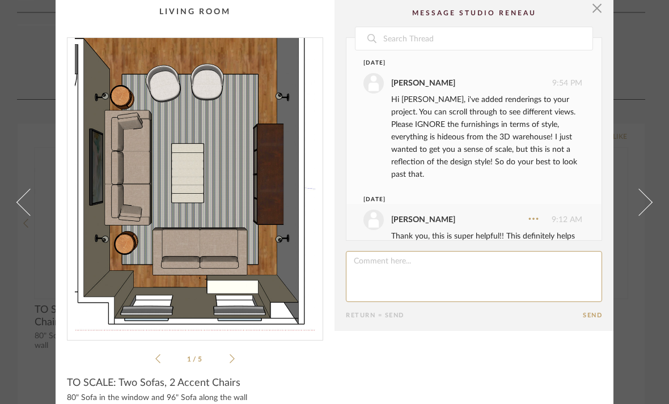
scroll to position [67, 0]
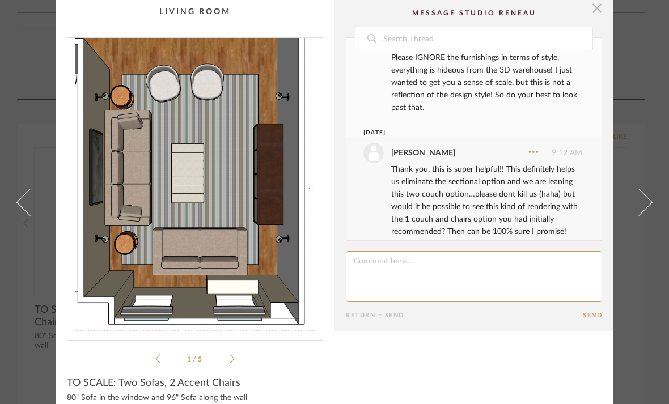
click at [602, 5] on span "button" at bounding box center [597, 8] width 23 height 23
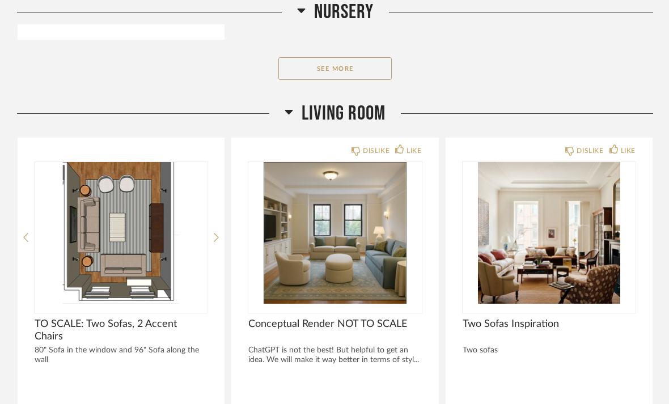
scroll to position [2835, 0]
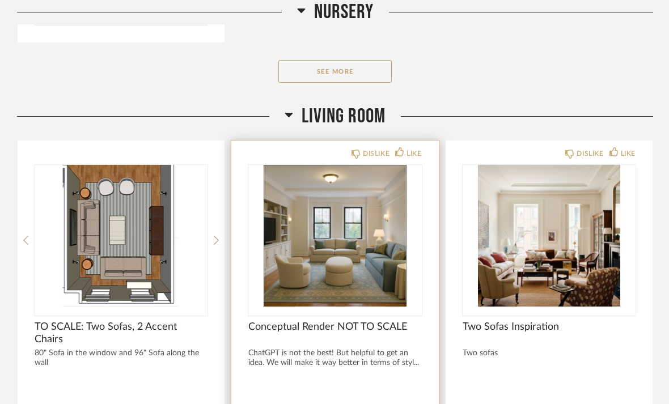
click at [353, 261] on img "0" at bounding box center [334, 236] width 173 height 142
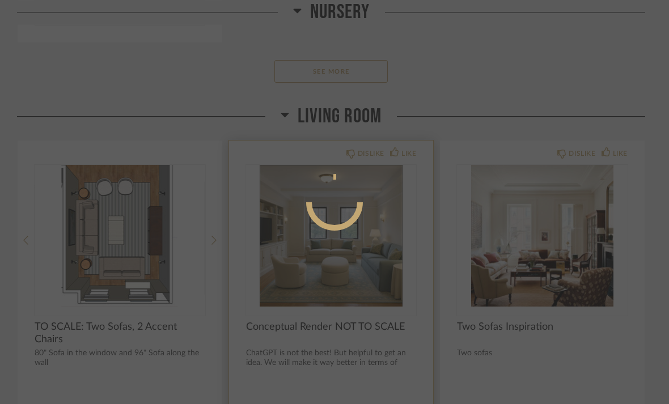
scroll to position [0, 0]
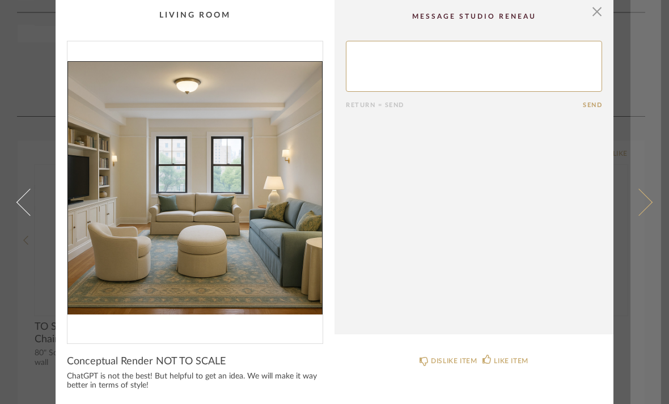
click at [653, 196] on link at bounding box center [646, 202] width 31 height 404
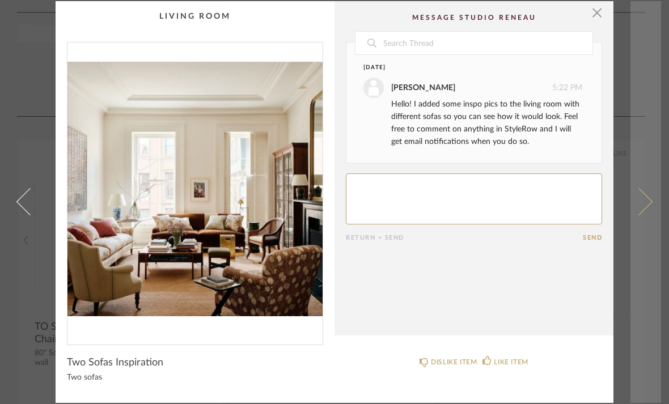
click at [645, 211] on link at bounding box center [646, 202] width 31 height 402
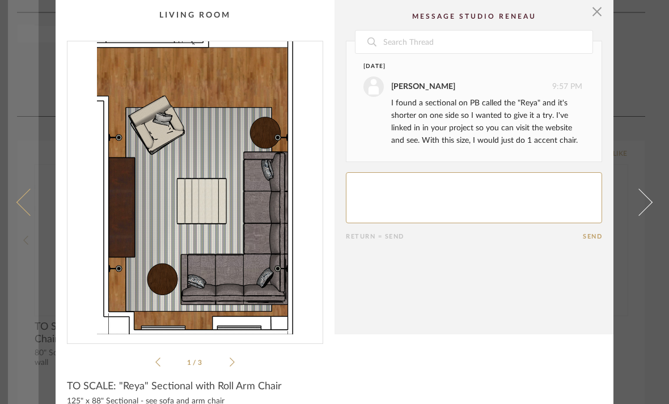
click at [15, 215] on link at bounding box center [23, 202] width 31 height 404
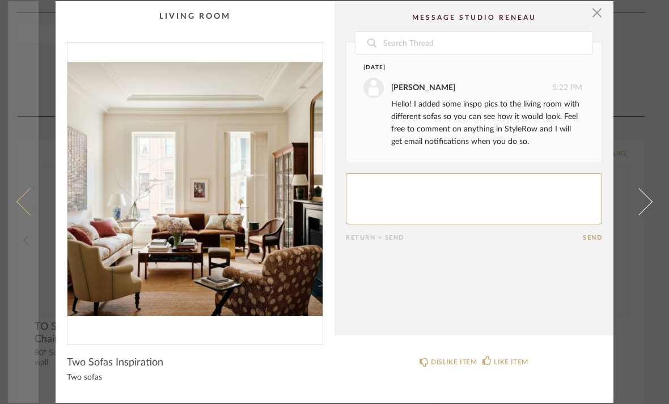
click at [33, 219] on link at bounding box center [23, 202] width 31 height 402
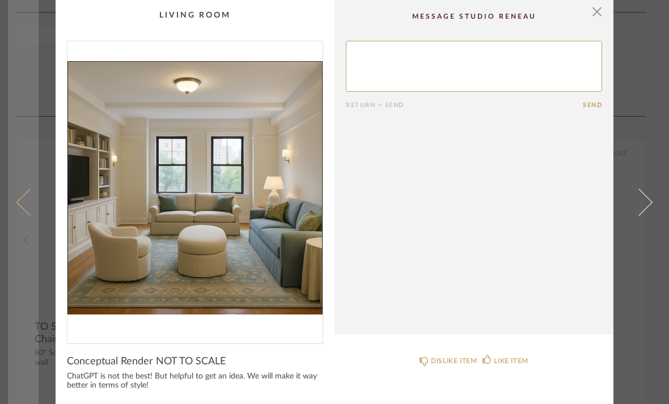
click at [21, 216] on link at bounding box center [23, 202] width 31 height 404
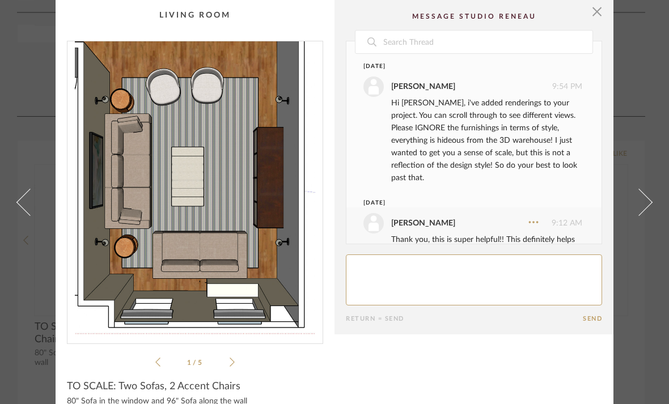
scroll to position [67, 0]
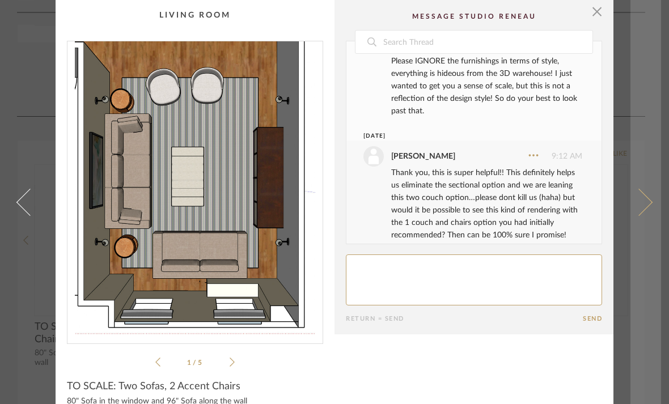
click at [641, 215] on span at bounding box center [638, 201] width 27 height 27
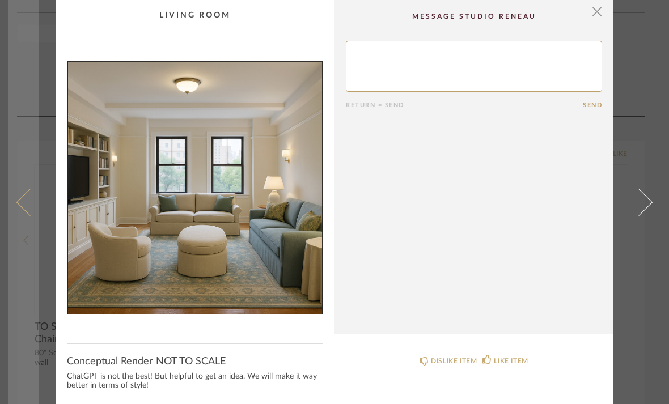
click at [27, 213] on span at bounding box center [29, 201] width 27 height 27
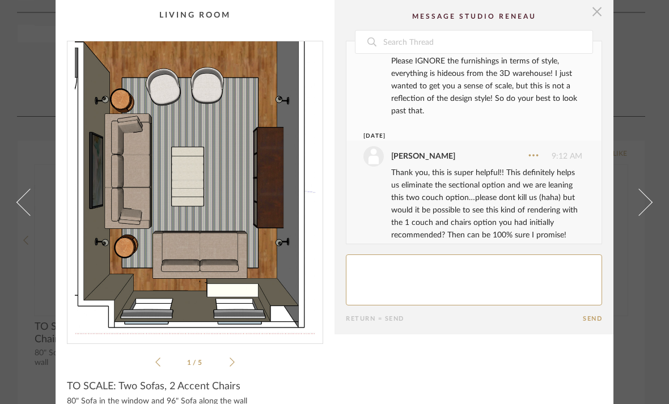
click at [601, 12] on span "button" at bounding box center [597, 11] width 23 height 23
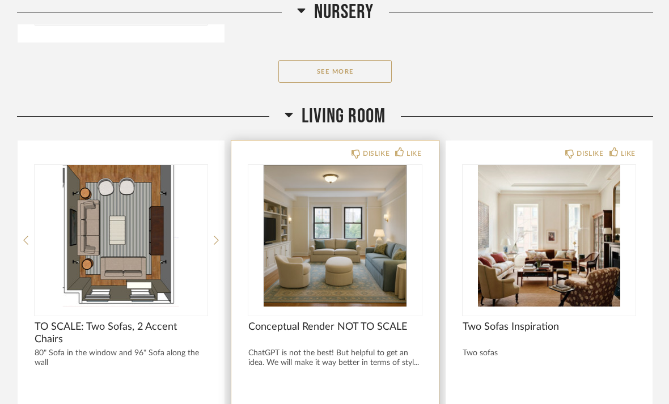
click at [349, 265] on img "0" at bounding box center [334, 236] width 173 height 142
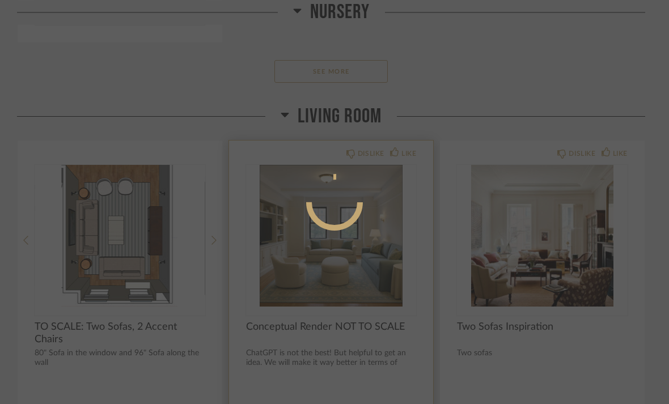
scroll to position [0, 0]
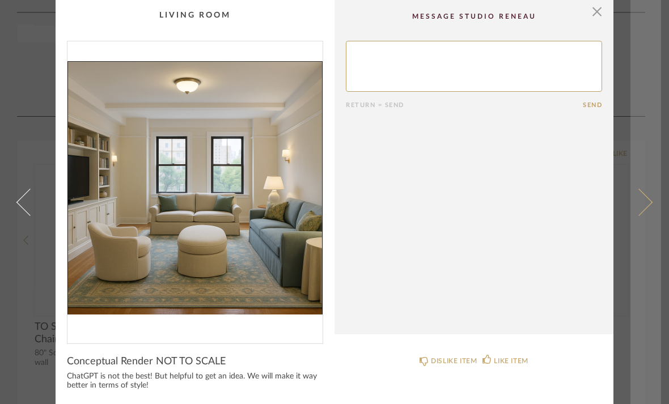
click at [650, 65] on link at bounding box center [646, 202] width 31 height 404
